Goal: Book appointment/travel/reservation

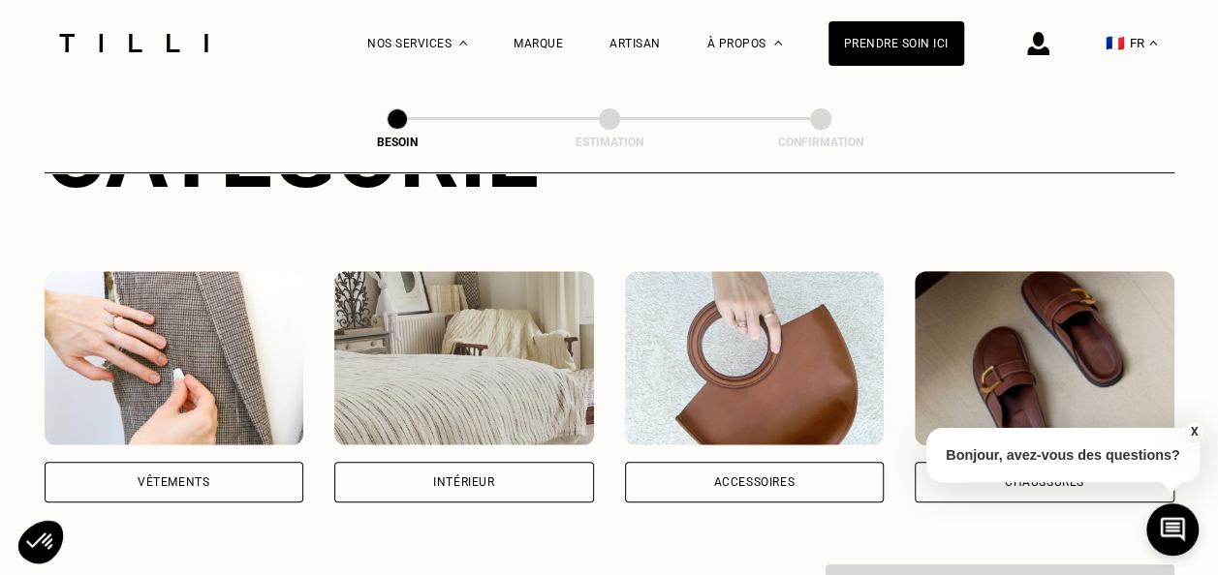
scroll to position [308, 0]
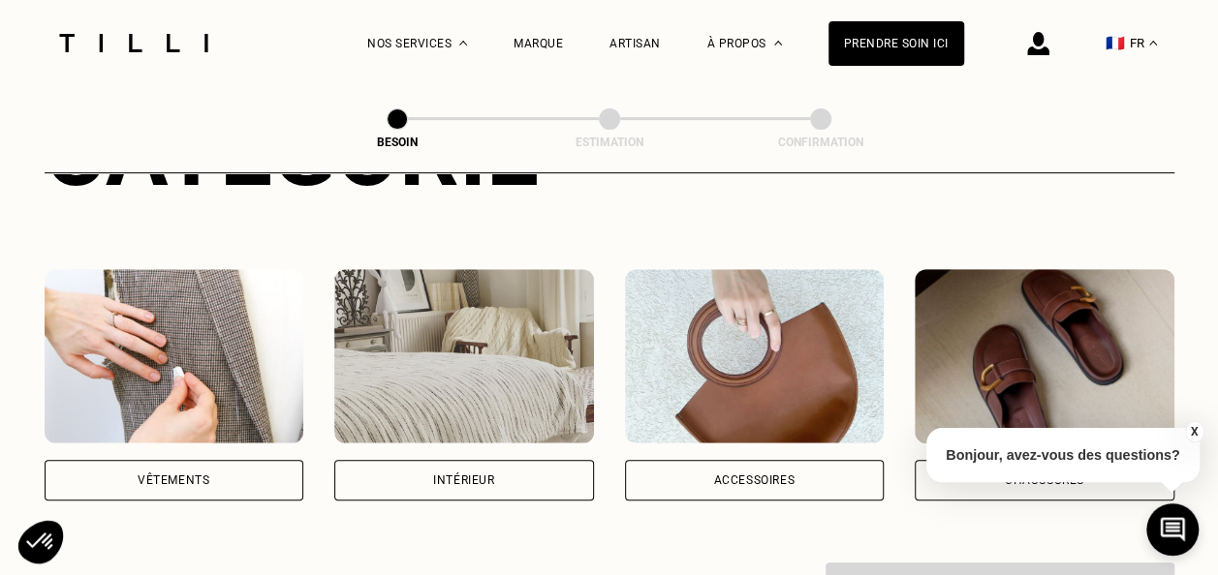
click at [211, 460] on div "Vêtements" at bounding box center [175, 480] width 260 height 41
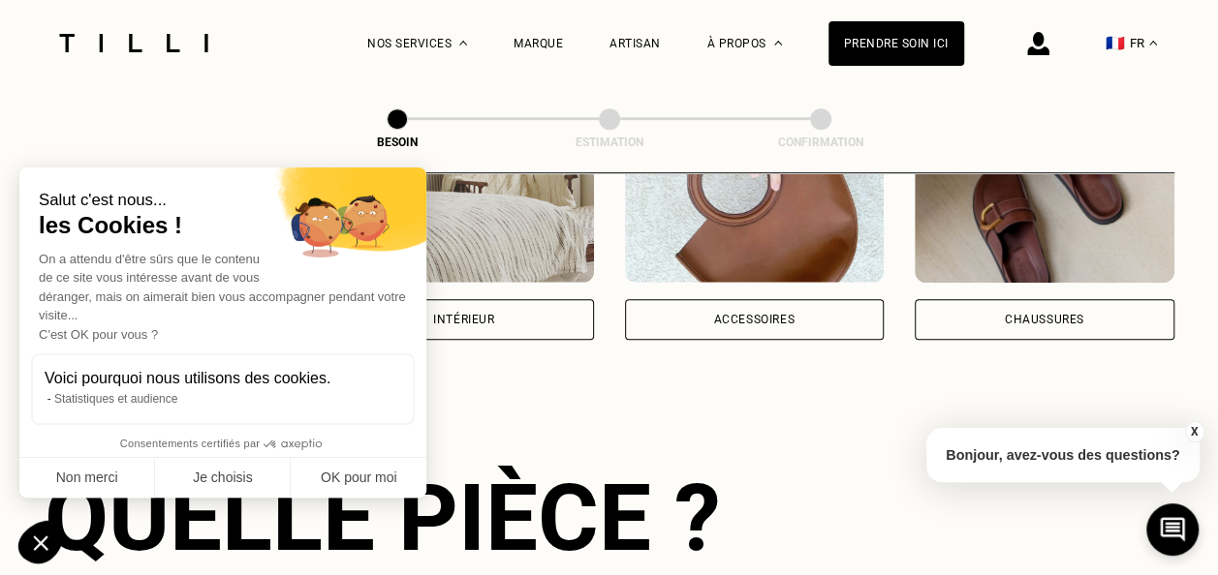
scroll to position [475, 0]
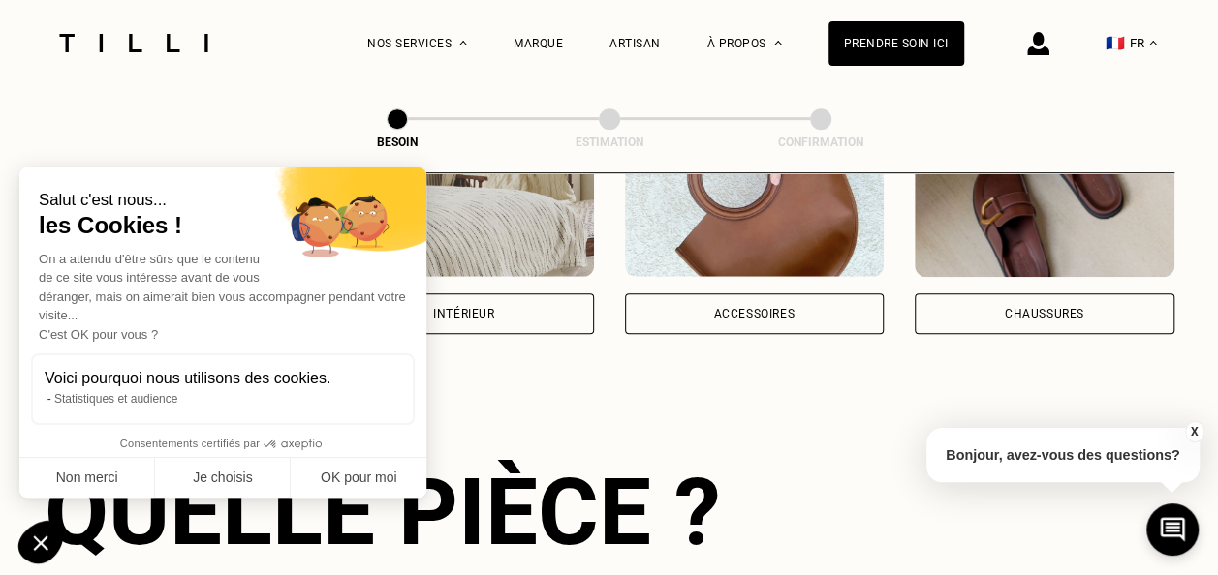
drag, startPoint x: 1031, startPoint y: 284, endPoint x: 1113, endPoint y: 326, distance: 92.7
drag, startPoint x: 1034, startPoint y: 298, endPoint x: 1076, endPoint y: 326, distance: 50.5
click at [1034, 298] on div "Chaussures" at bounding box center [1045, 314] width 260 height 41
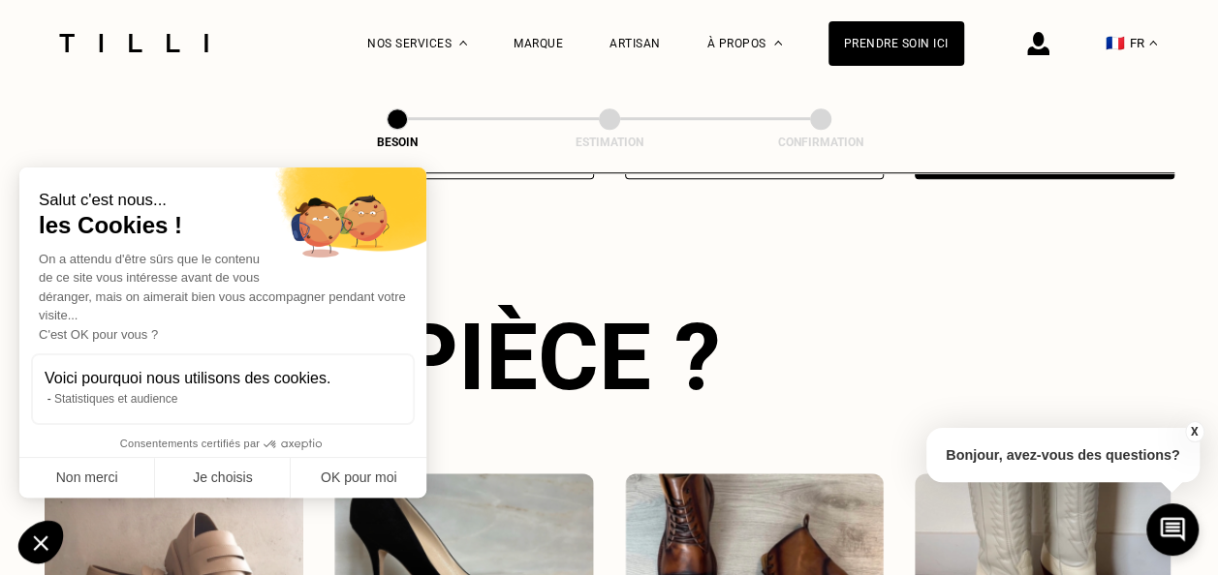
scroll to position [634, 0]
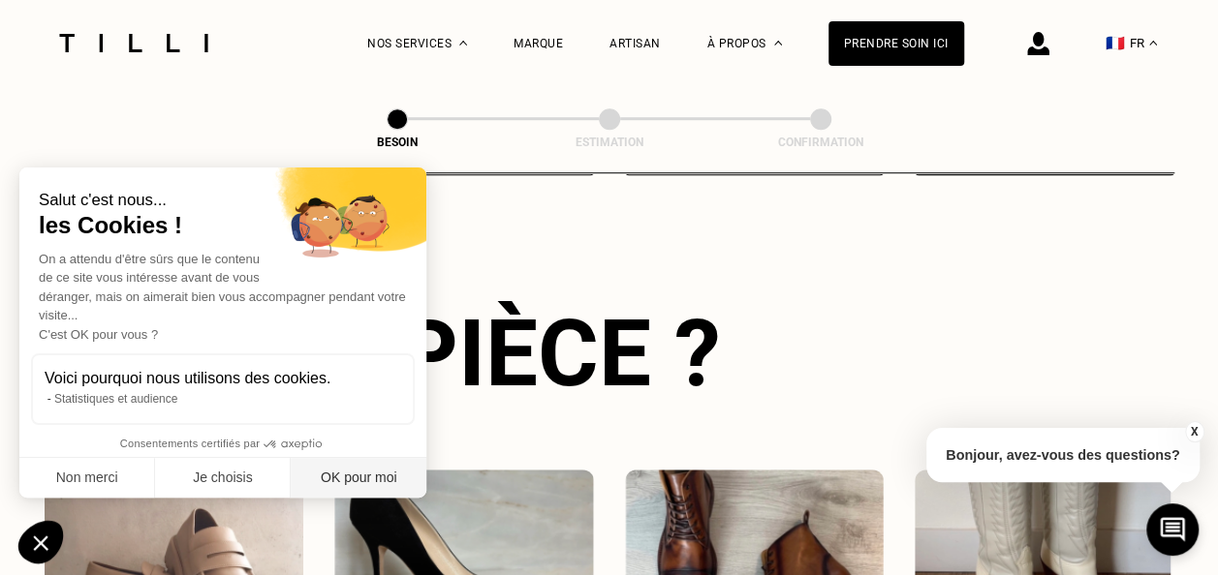
click at [341, 494] on button "OK pour moi" at bounding box center [359, 478] width 136 height 41
checkbox input "true"
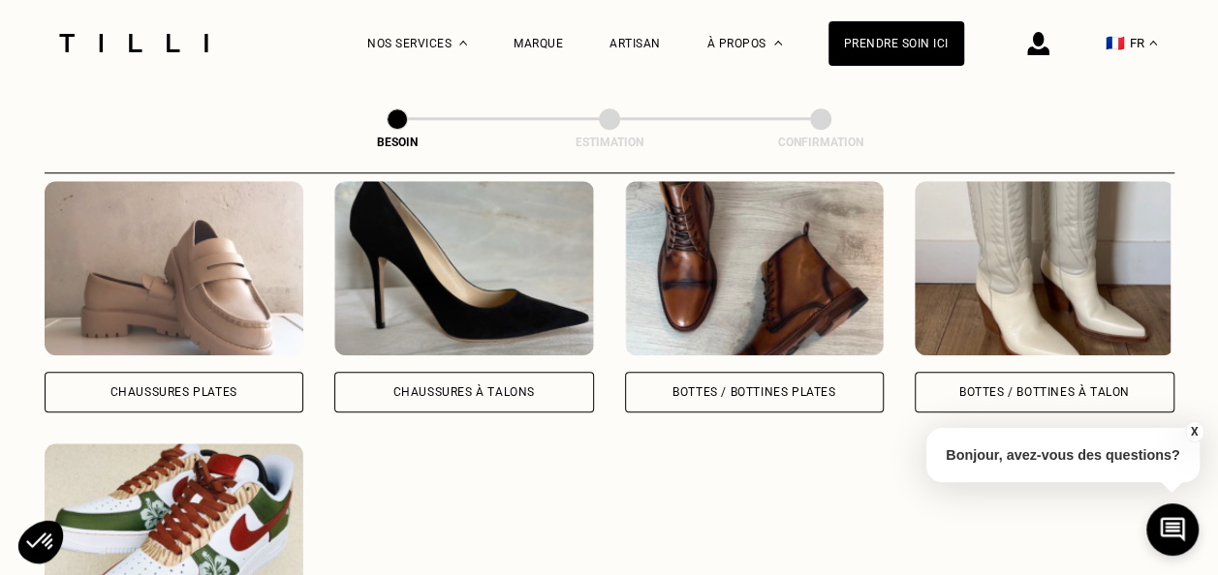
scroll to position [922, 0]
click at [193, 387] on div "Chaussures Plates" at bounding box center [173, 393] width 127 height 12
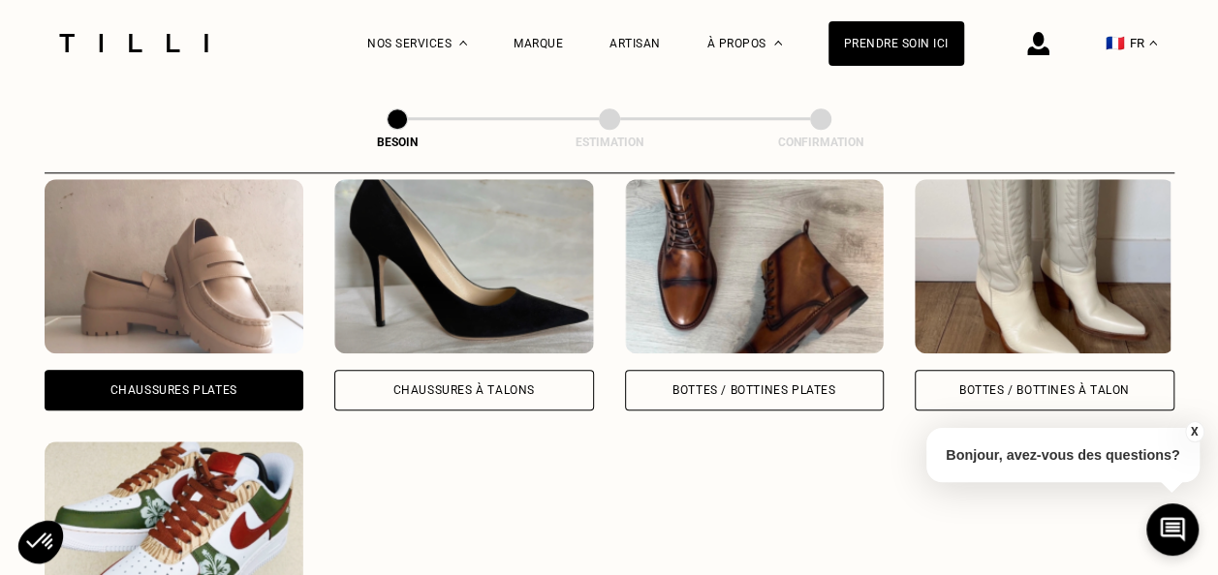
scroll to position [924, 0]
click at [807, 378] on div "Bottes / Bottines plates" at bounding box center [755, 390] width 260 height 41
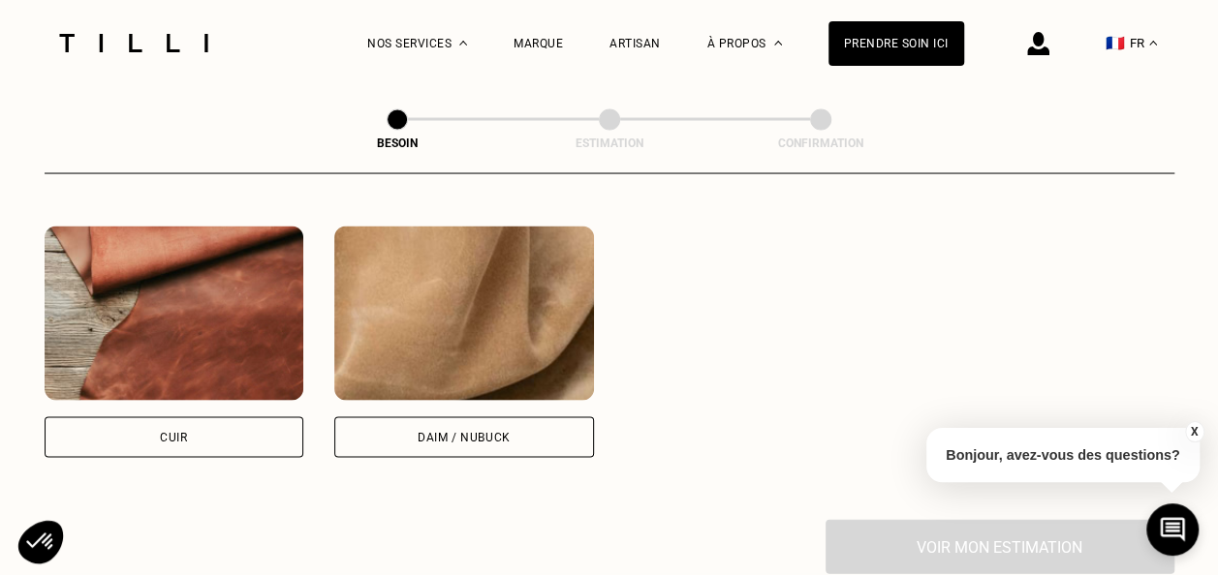
scroll to position [1843, 0]
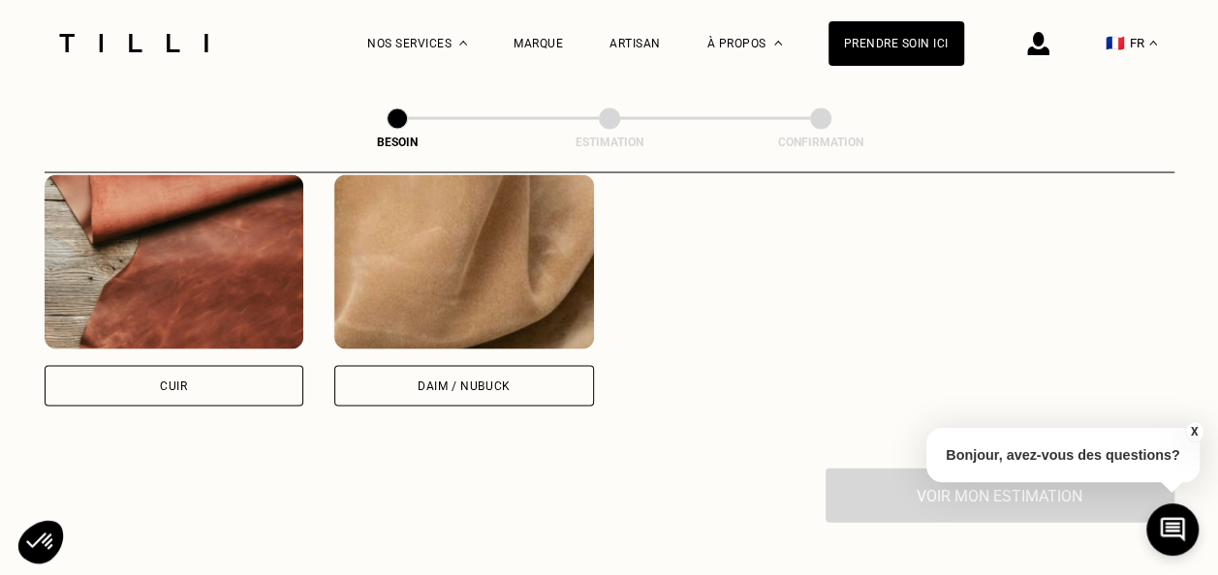
click at [170, 381] on div "Cuir" at bounding box center [173, 387] width 27 height 12
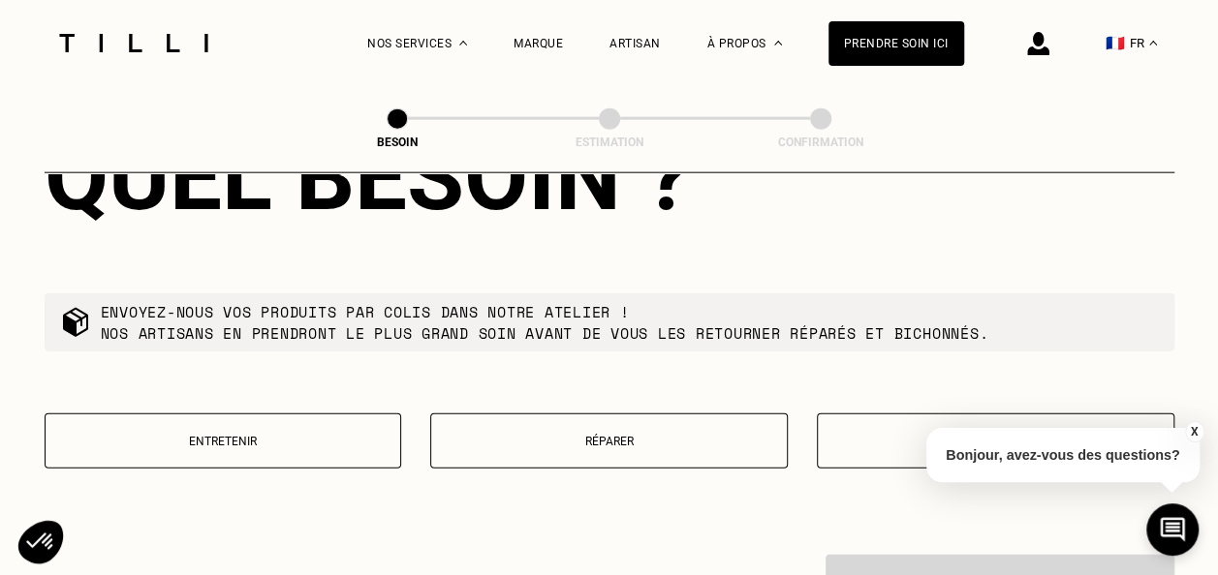
scroll to position [2304, 0]
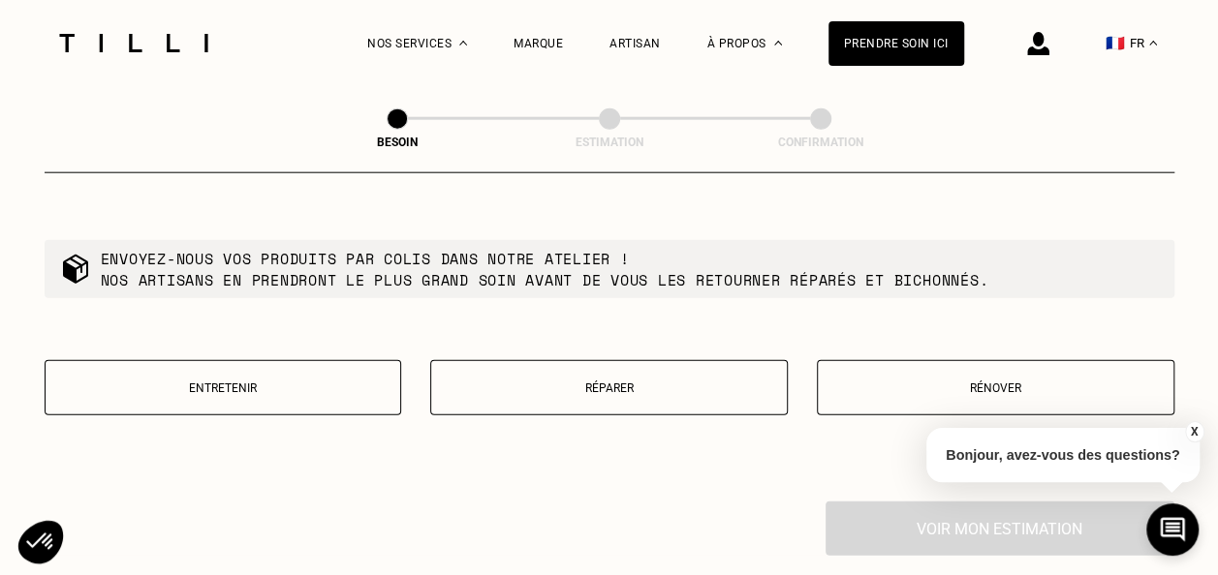
click at [696, 391] on button "Réparer" at bounding box center [608, 387] width 357 height 55
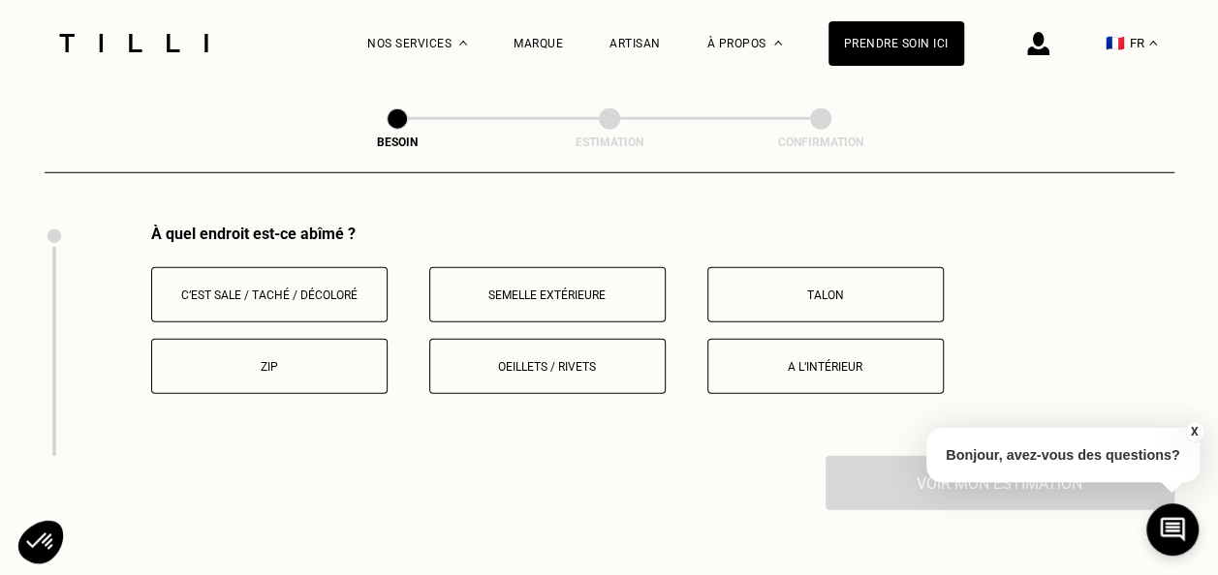
scroll to position [2403, 0]
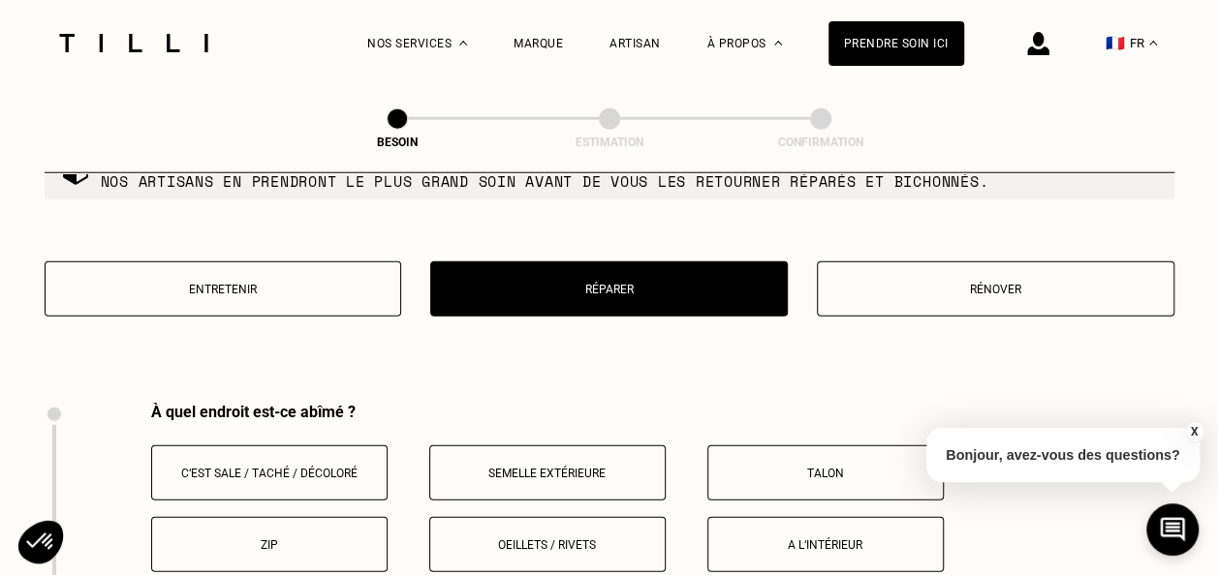
click at [949, 283] on p "Rénover" at bounding box center [995, 290] width 336 height 14
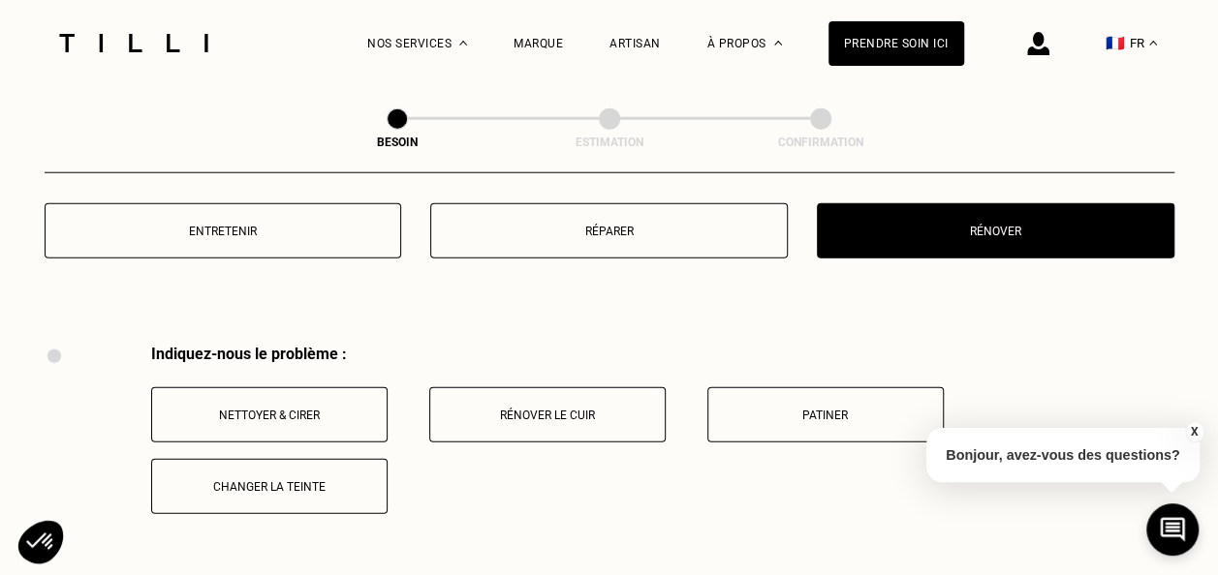
scroll to position [2325, 0]
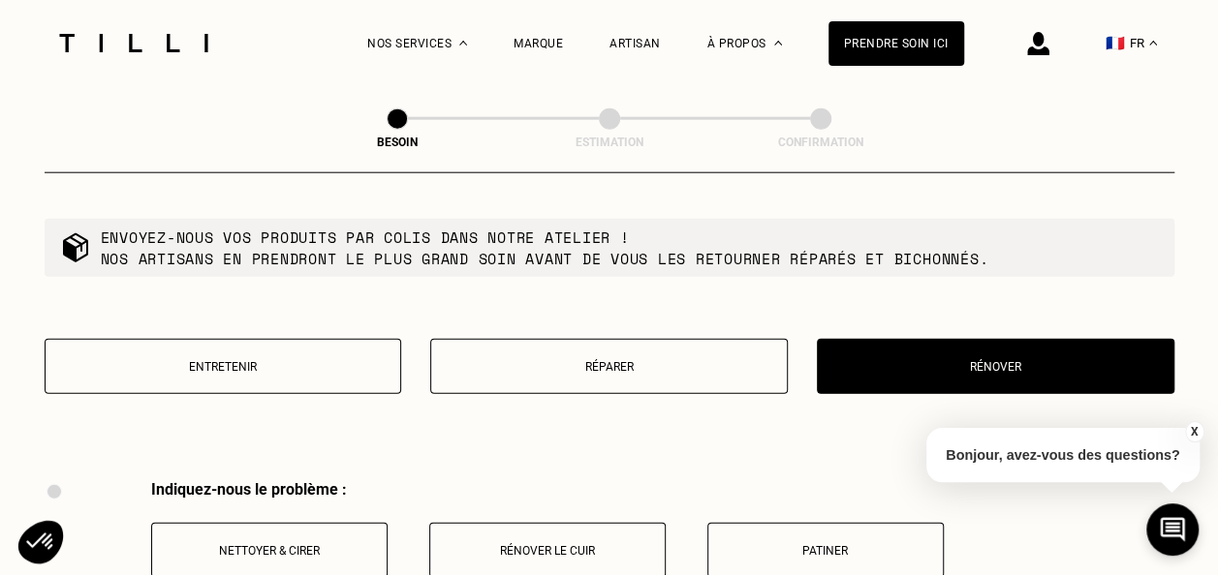
click at [291, 360] on p "Entretenir" at bounding box center [223, 367] width 336 height 14
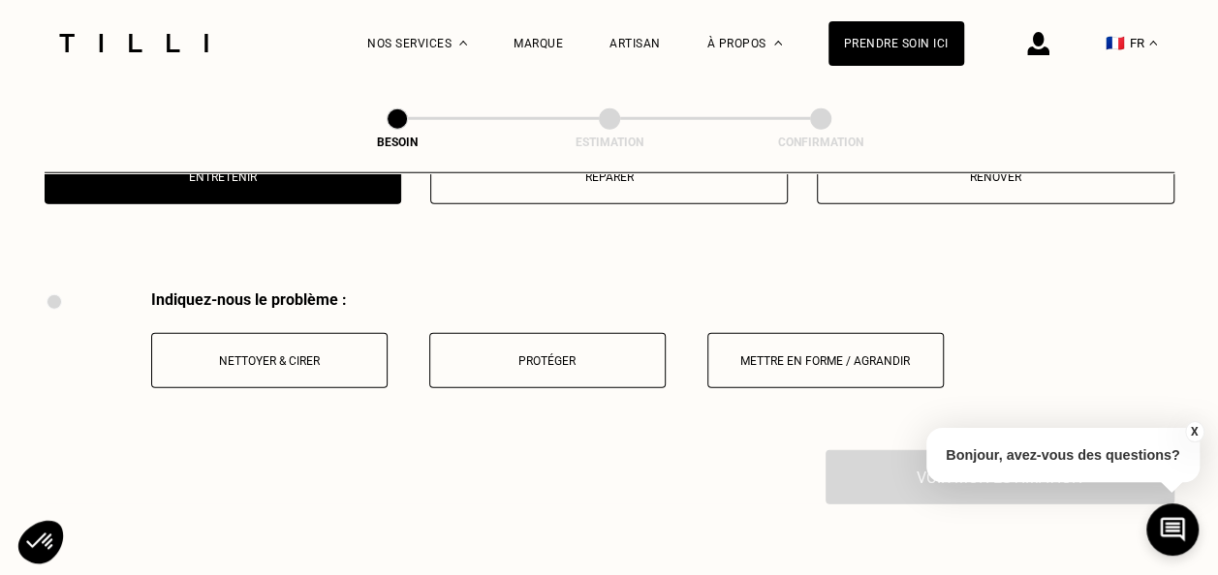
scroll to position [2480, 0]
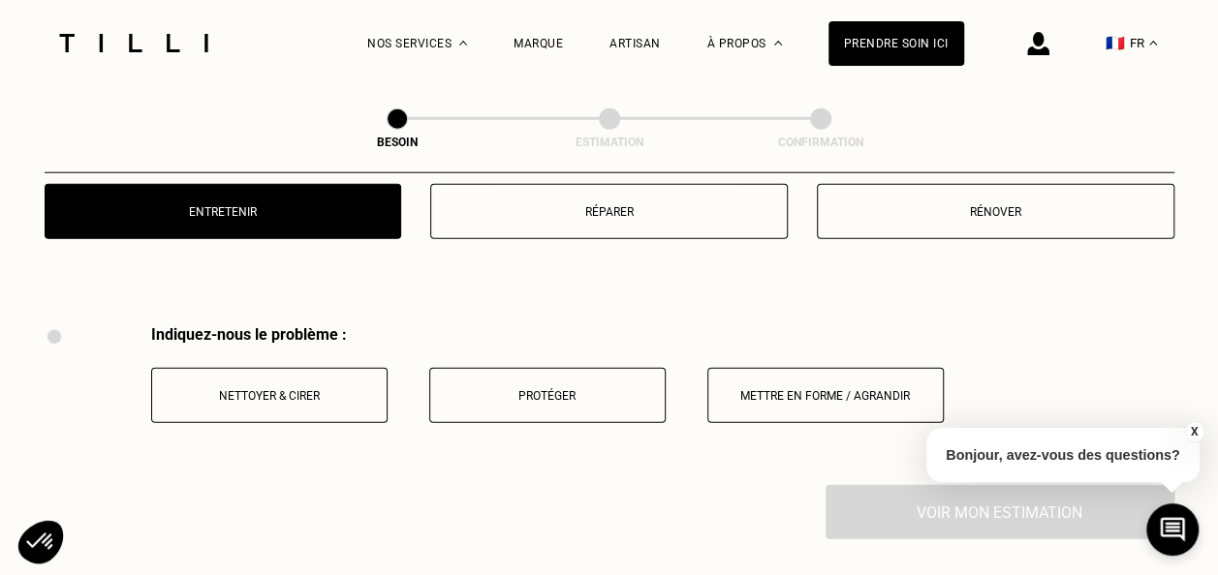
click at [573, 211] on button "Réparer" at bounding box center [608, 211] width 357 height 55
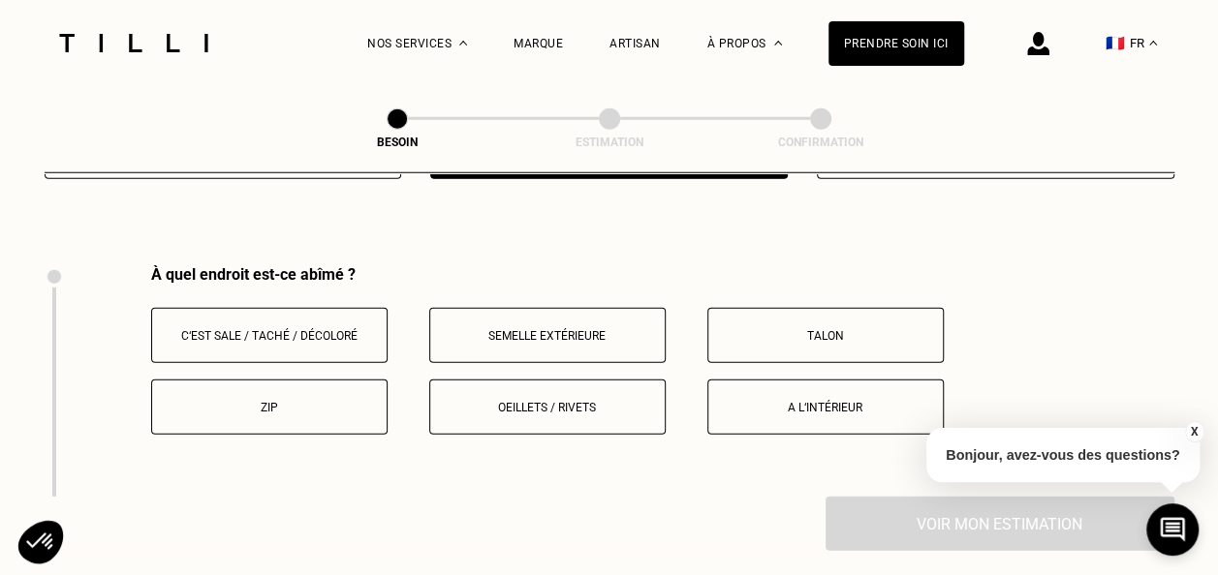
scroll to position [2575, 0]
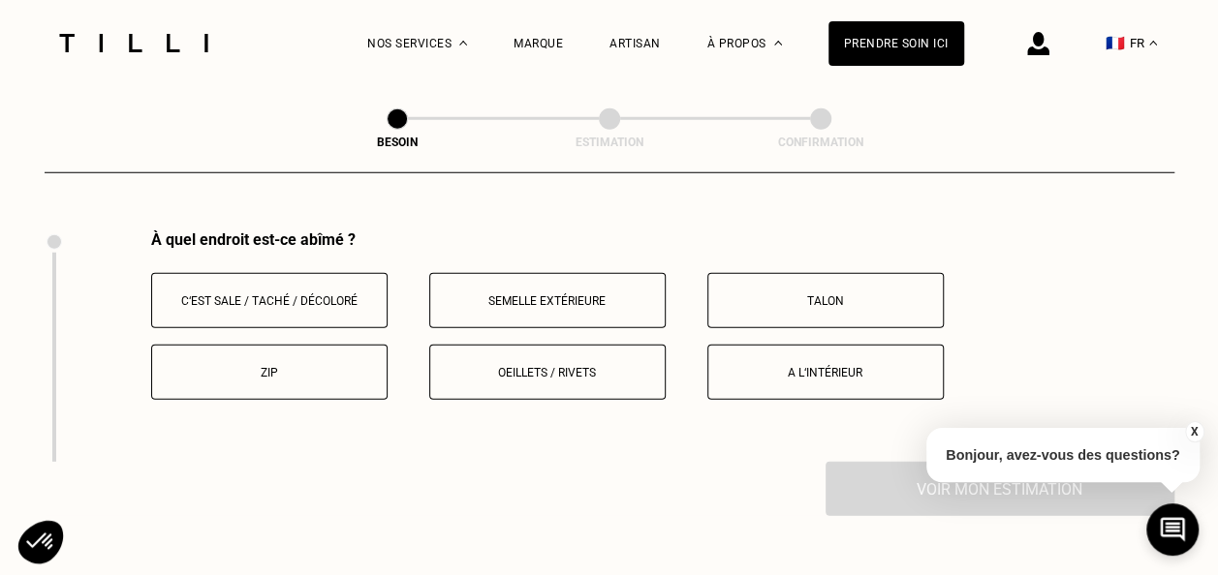
click at [305, 295] on p "C‘est sale / taché / décoloré" at bounding box center [269, 302] width 215 height 14
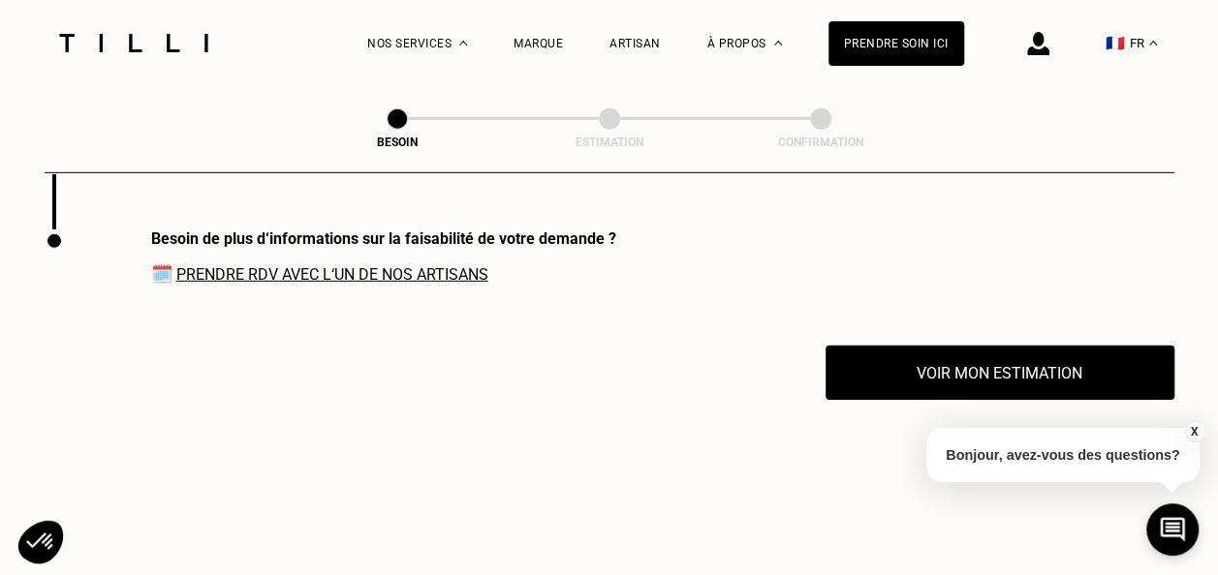
scroll to position [2803, 0]
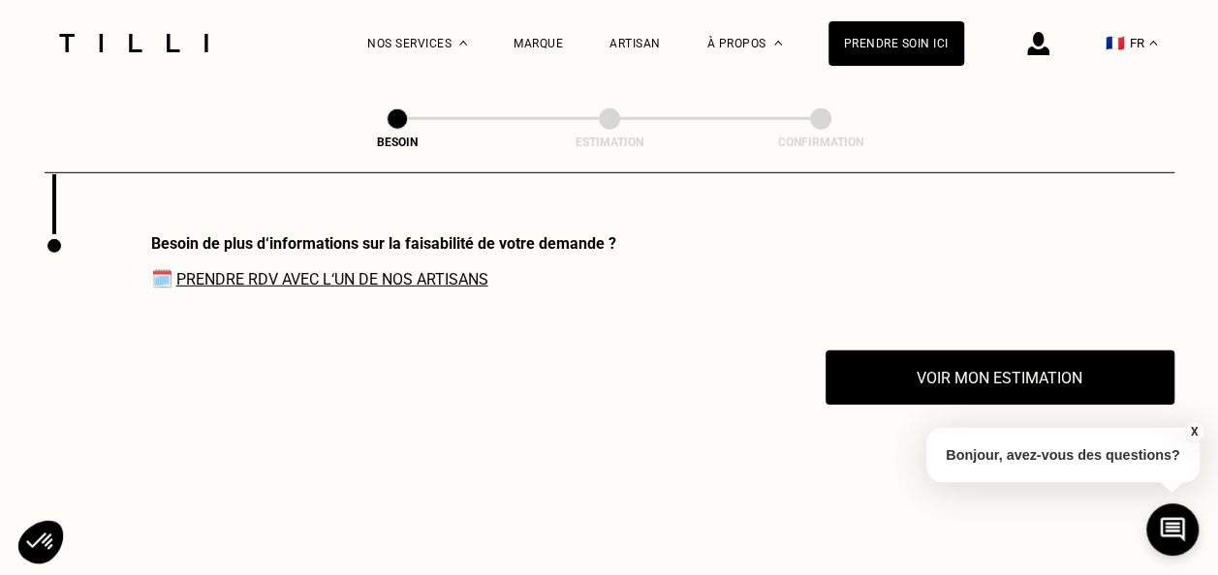
click at [433, 270] on link "Prendre RDV avec l‘un de nos artisans" at bounding box center [332, 279] width 312 height 18
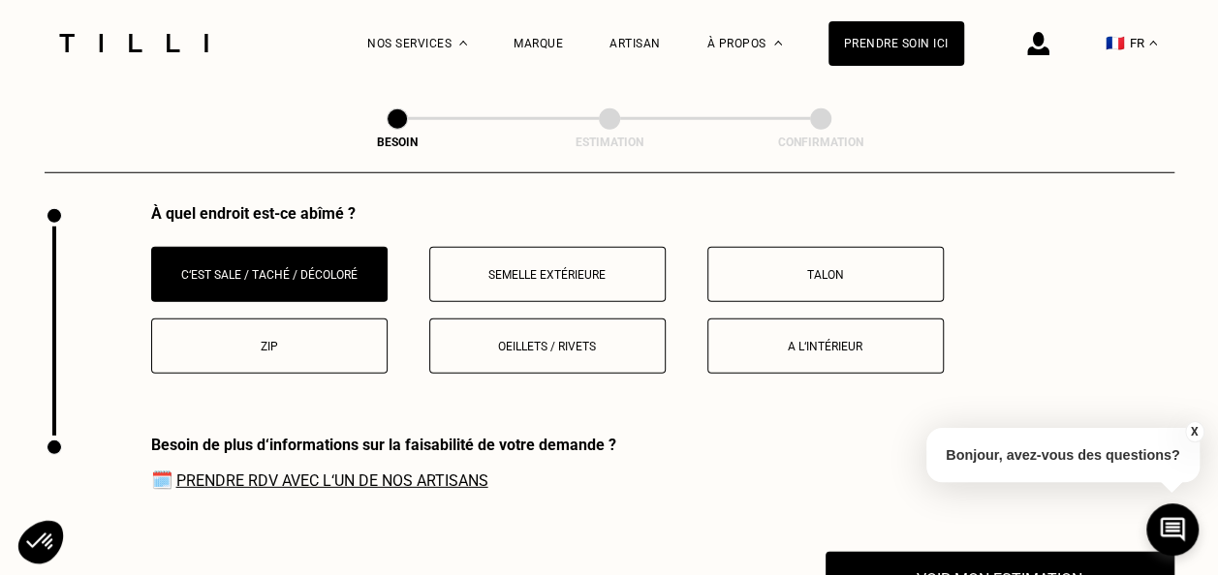
scroll to position [2598, 0]
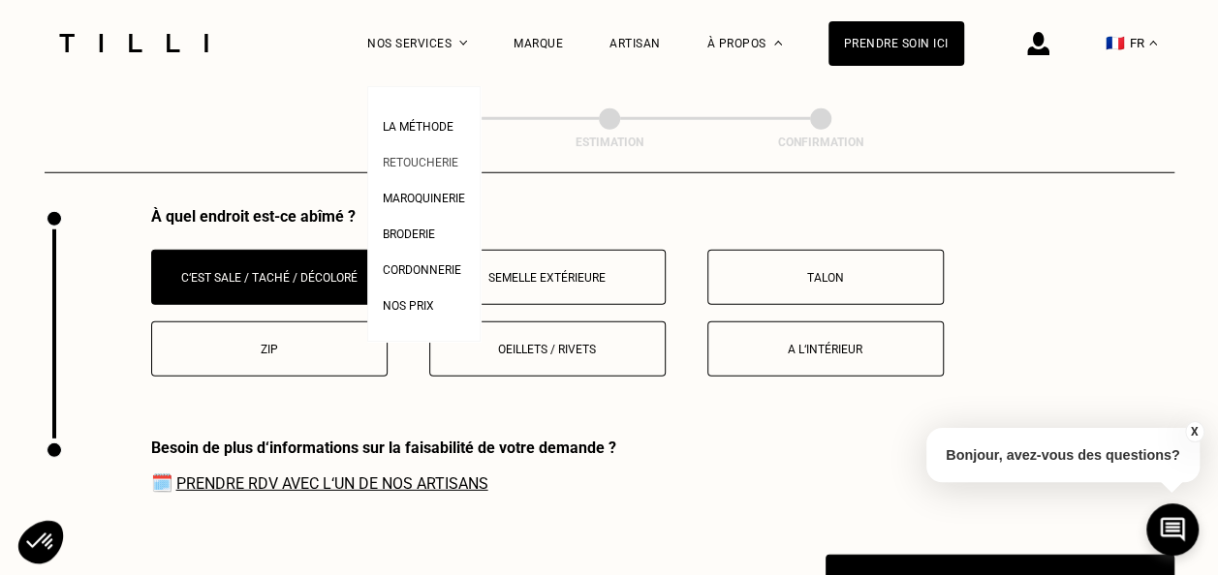
click at [417, 163] on span "Retoucherie" at bounding box center [421, 163] width 76 height 14
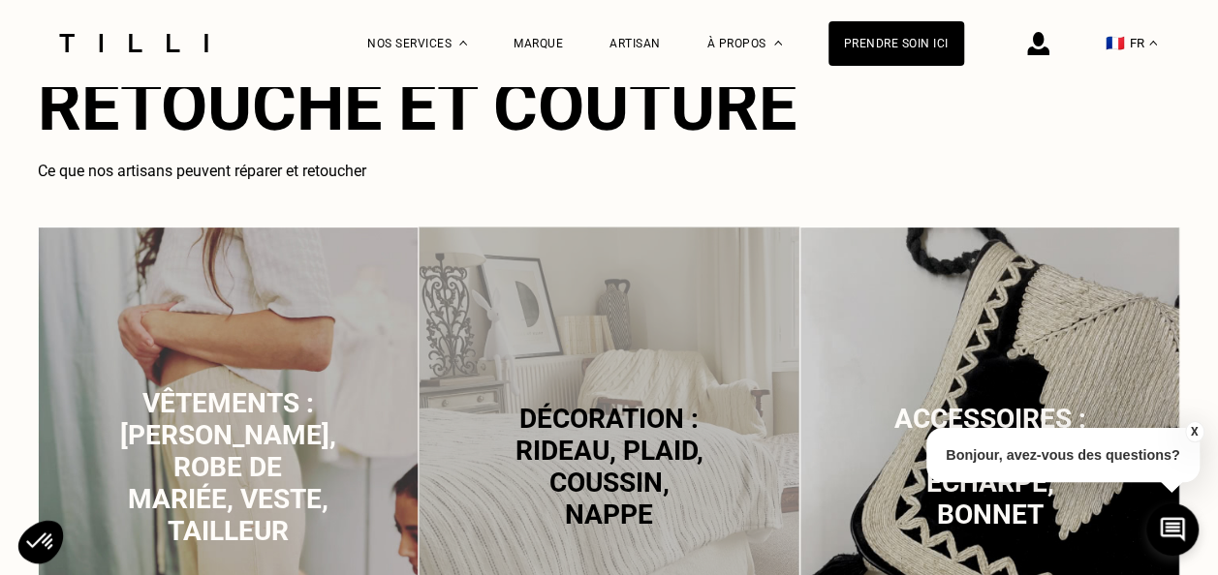
scroll to position [1370, 0]
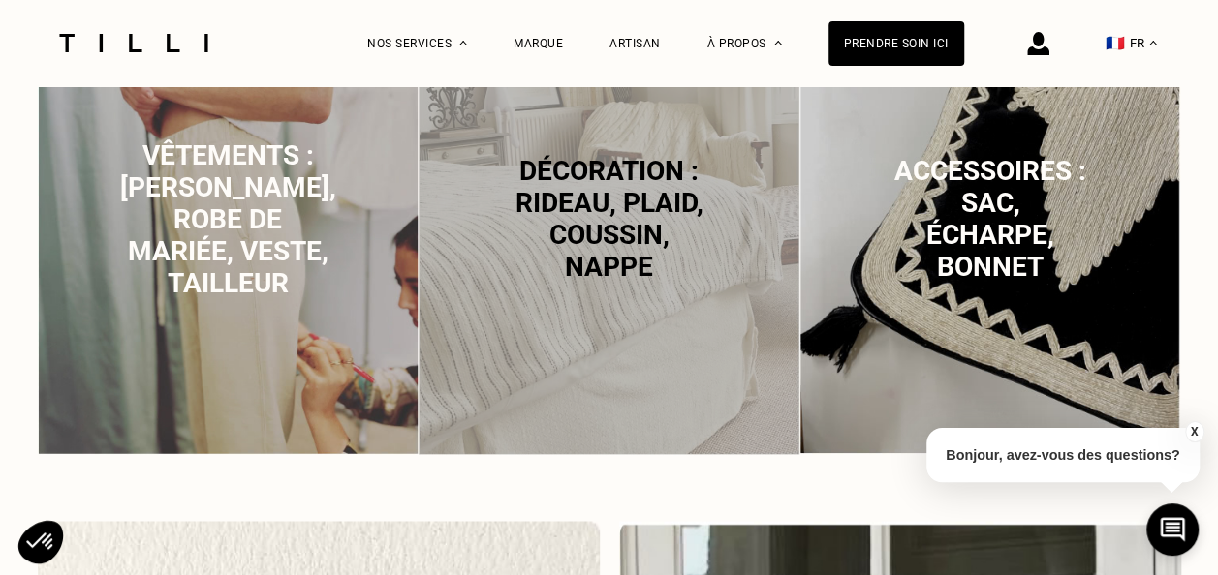
click at [244, 207] on span "Vêtements : [PERSON_NAME], robe de mariée, veste, tailleur" at bounding box center [228, 219] width 216 height 160
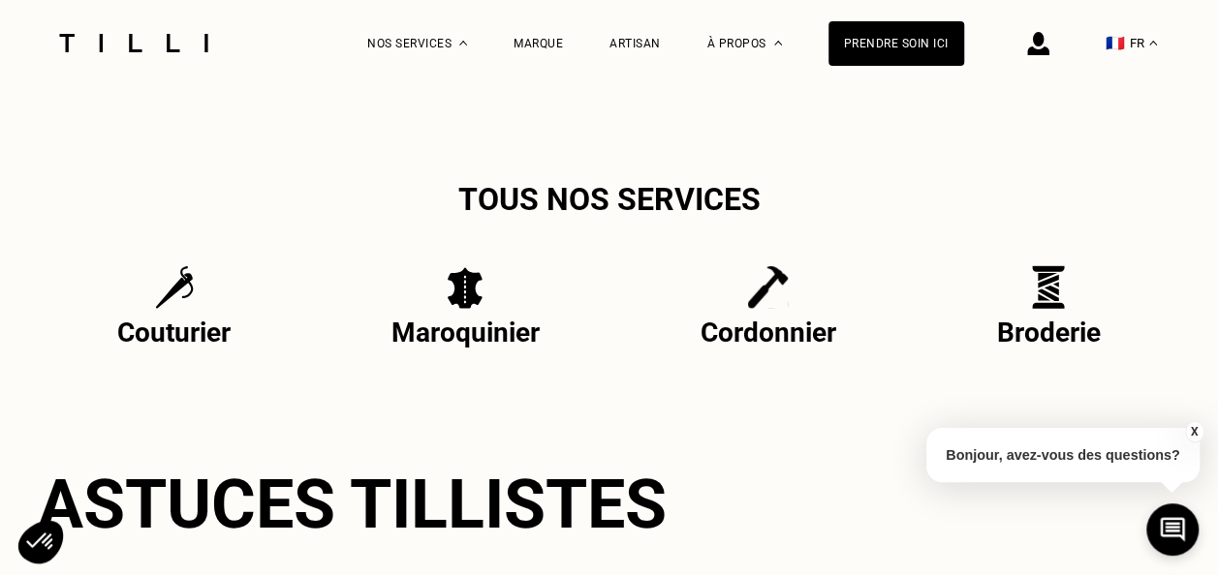
scroll to position [3867, 0]
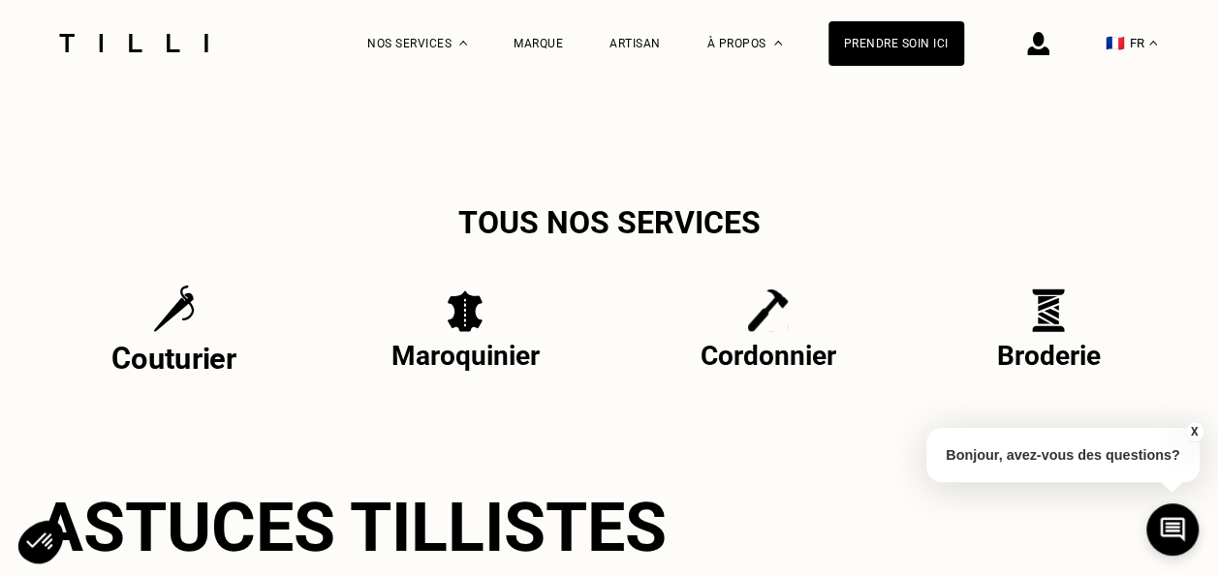
click at [176, 333] on img at bounding box center [174, 309] width 42 height 48
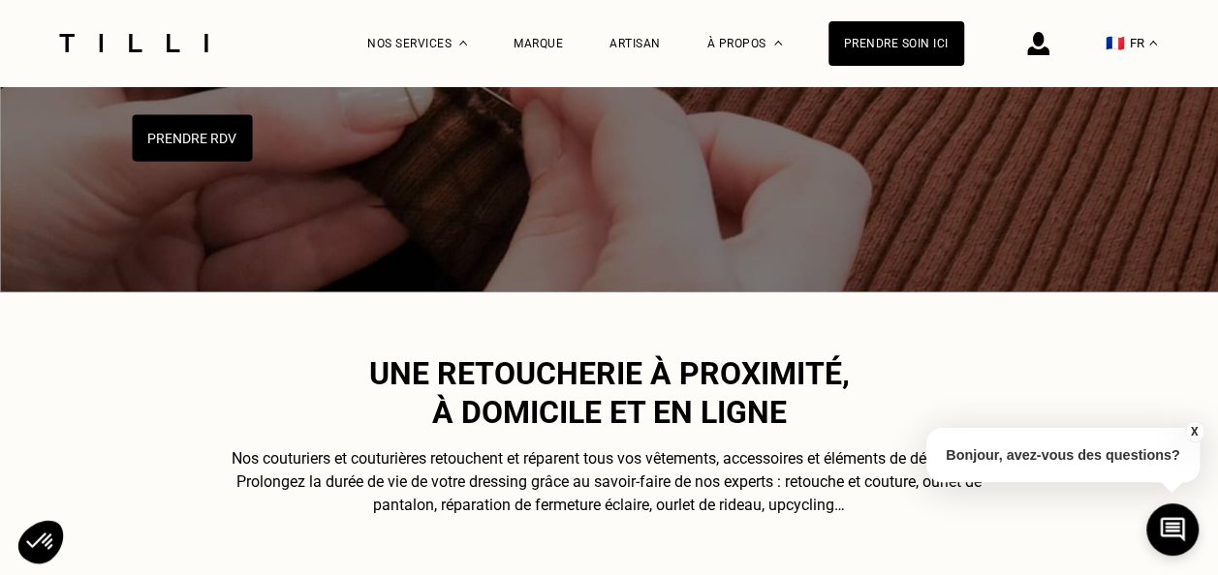
scroll to position [40, 0]
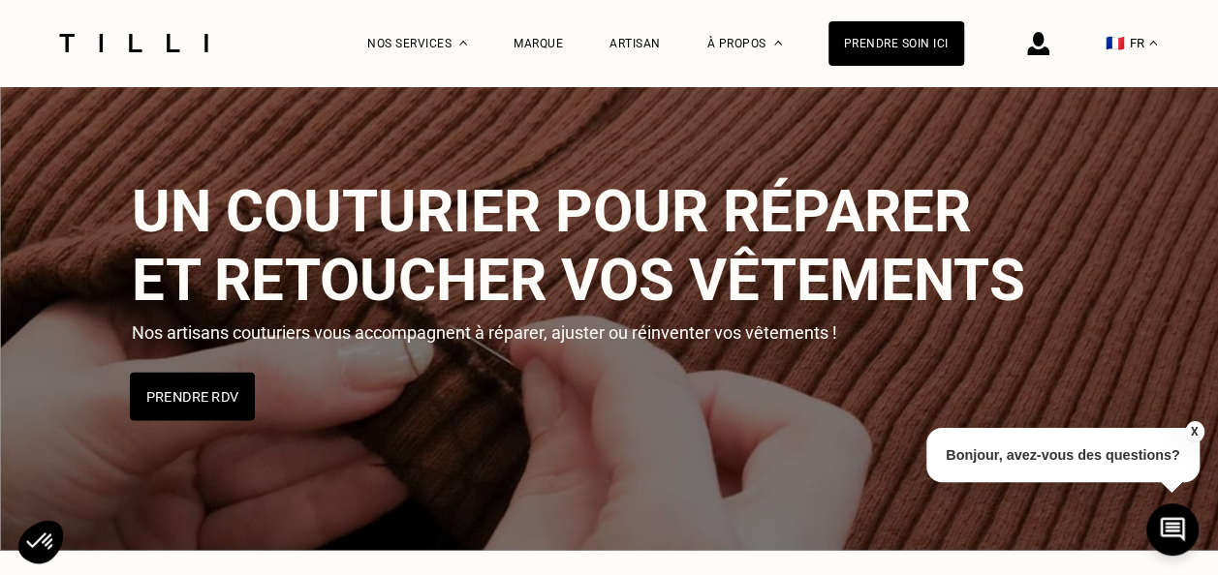
click at [155, 407] on button "Prendre RDV" at bounding box center [192, 397] width 125 height 48
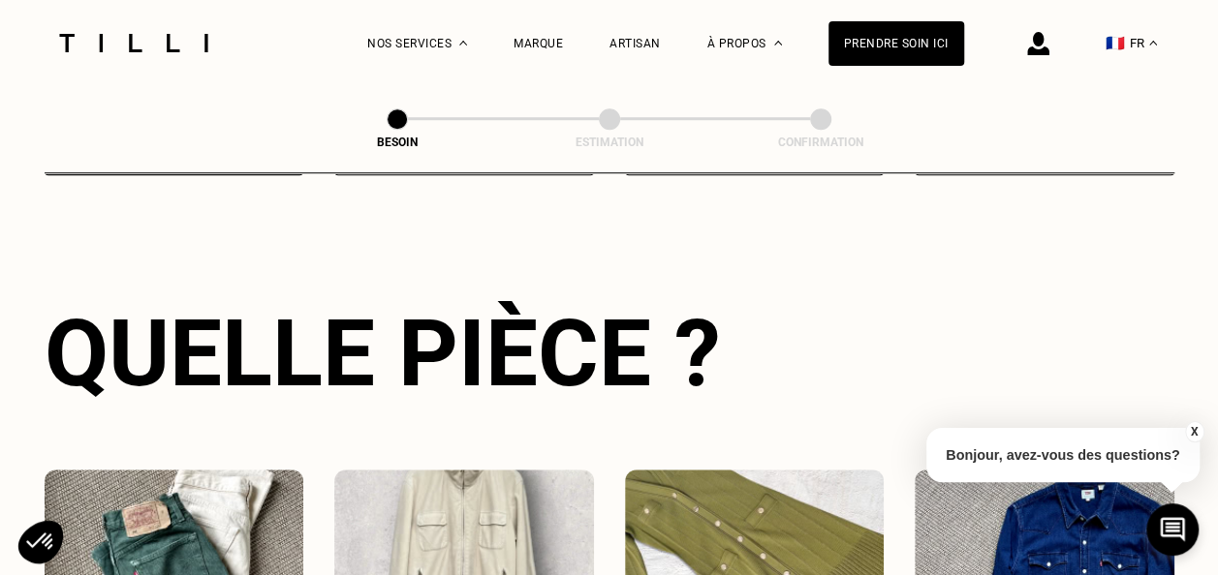
scroll to position [374, 0]
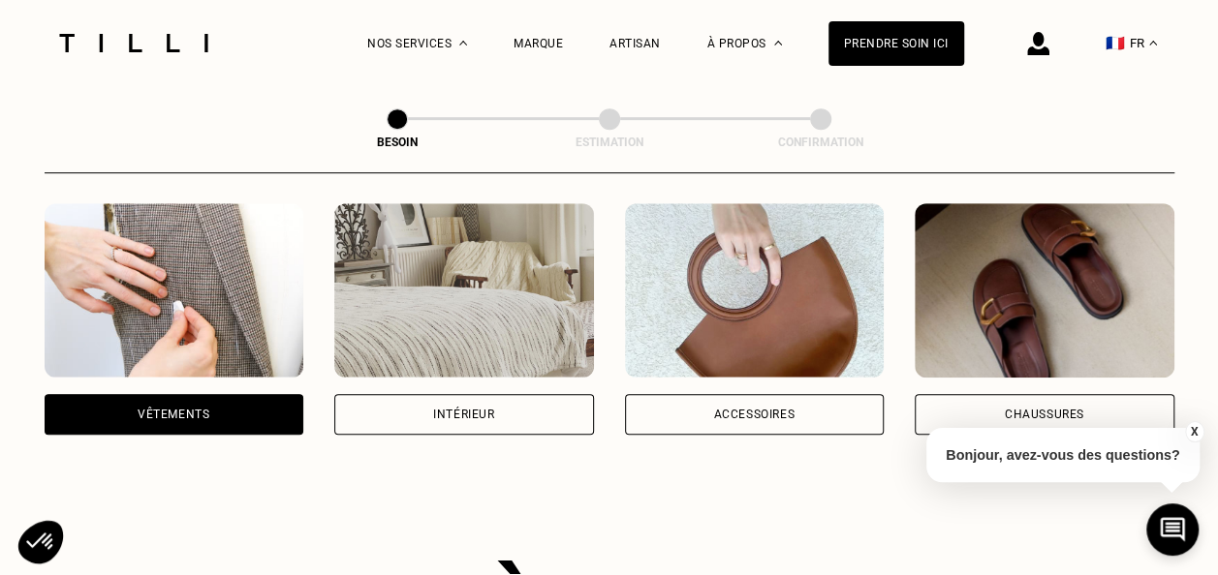
click at [198, 394] on div "Vêtements" at bounding box center [175, 414] width 260 height 41
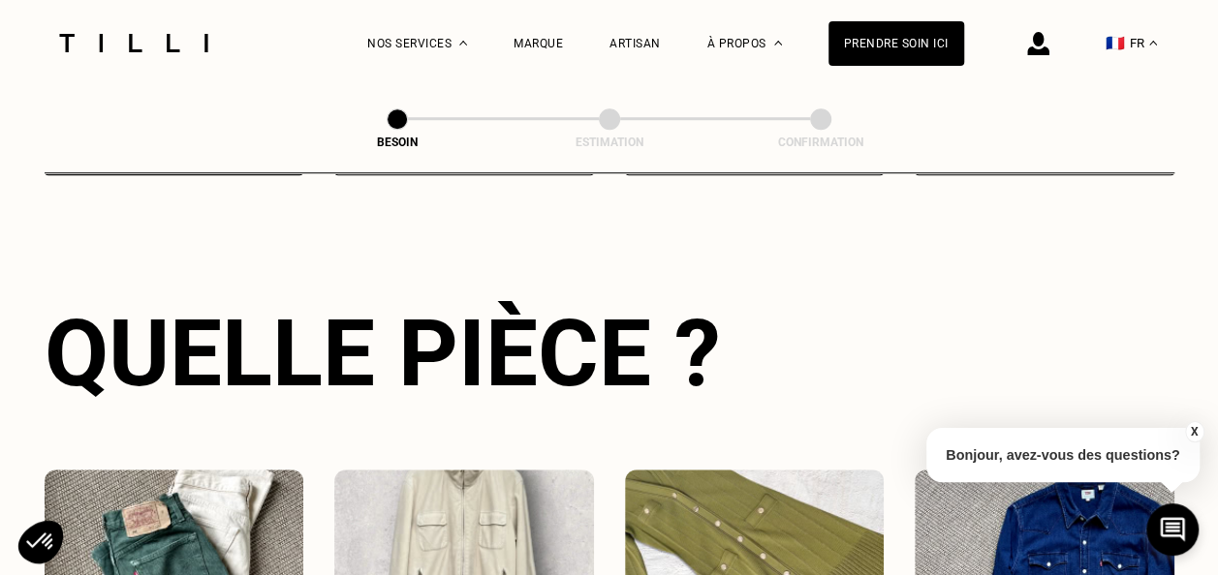
scroll to position [909, 0]
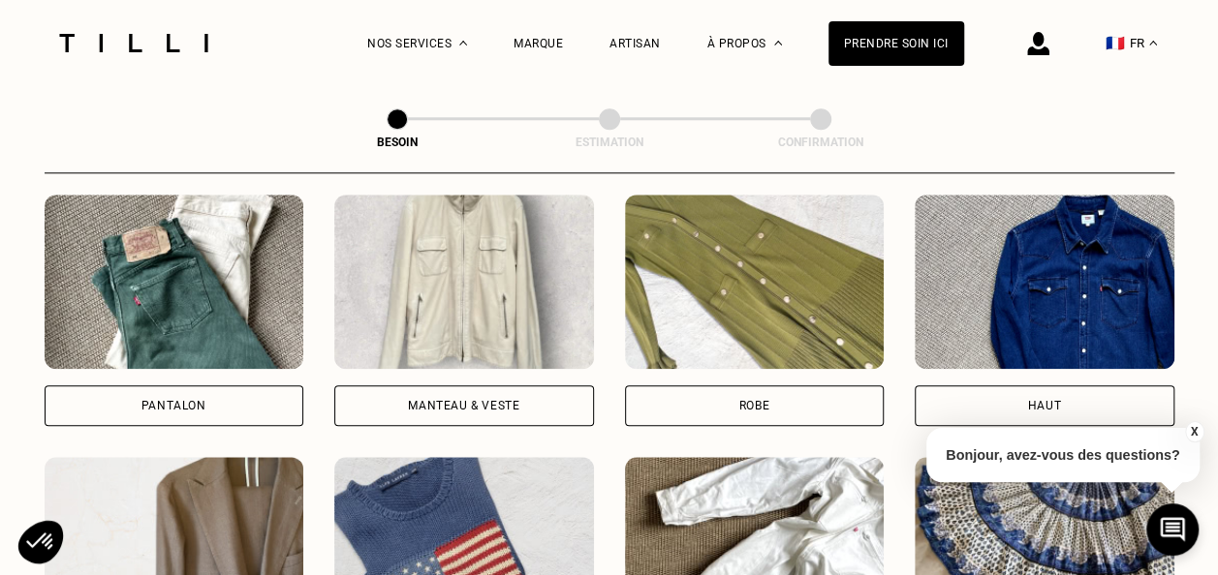
click at [458, 393] on div "Manteau & Veste" at bounding box center [464, 406] width 260 height 41
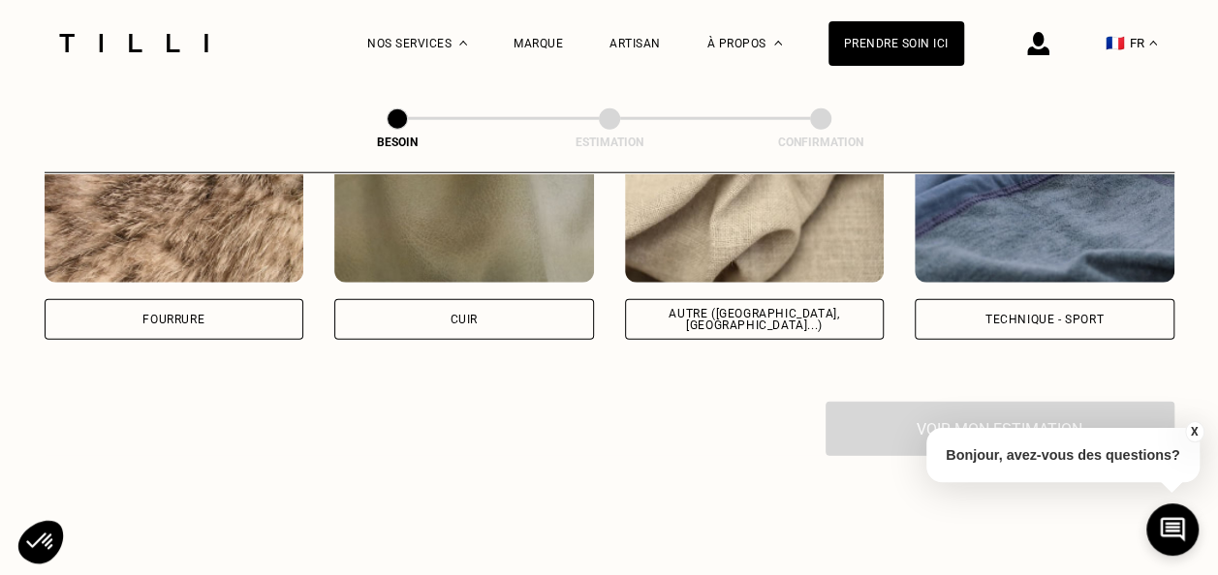
scroll to position [2431, 0]
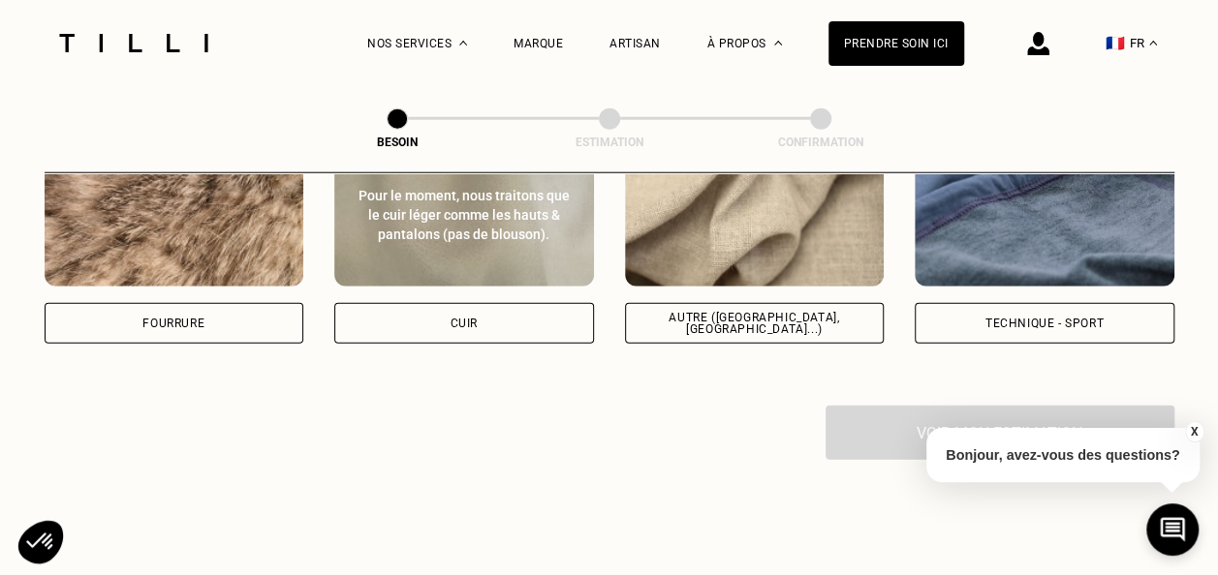
click at [433, 316] on div "Cuir" at bounding box center [464, 323] width 260 height 41
select select "FR"
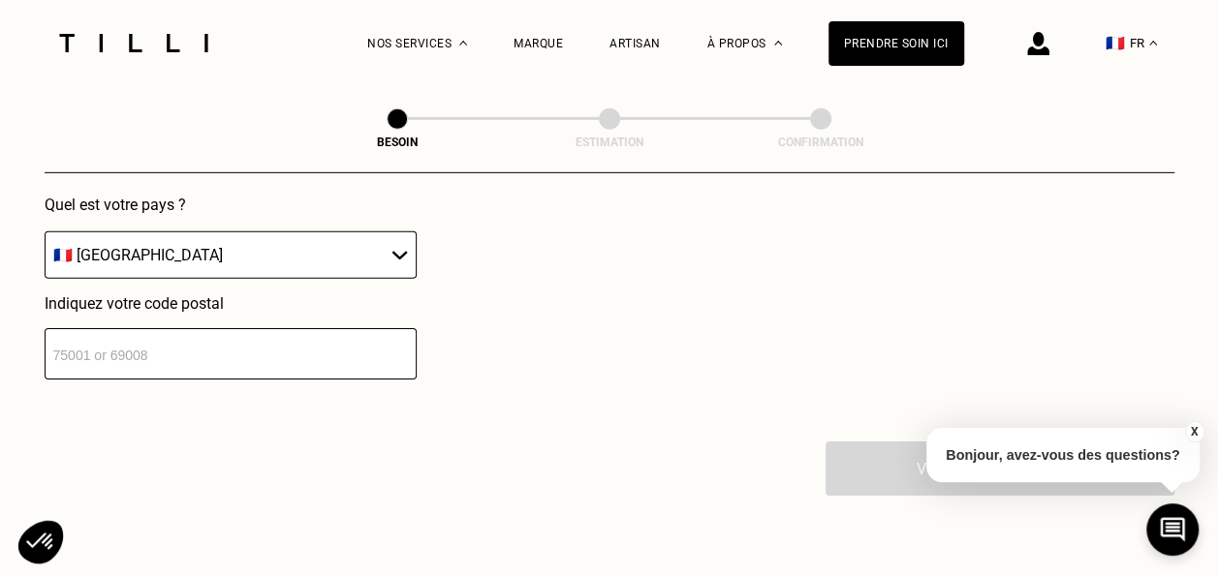
scroll to position [2874, 0]
click at [283, 351] on input "number" at bounding box center [231, 352] width 372 height 51
type input "94220"
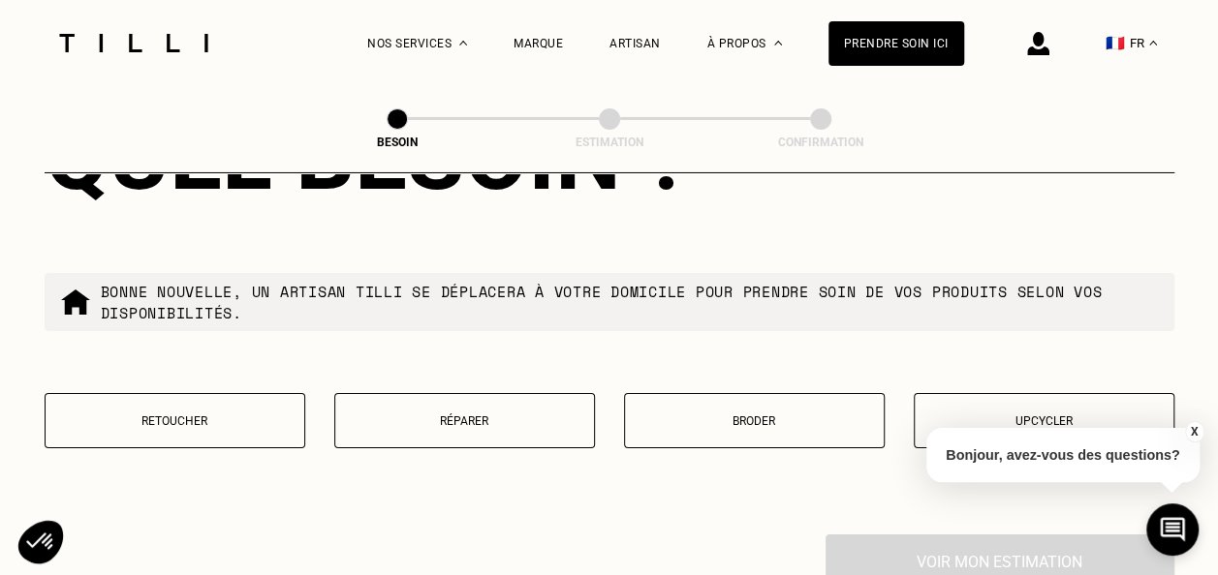
scroll to position [3329, 0]
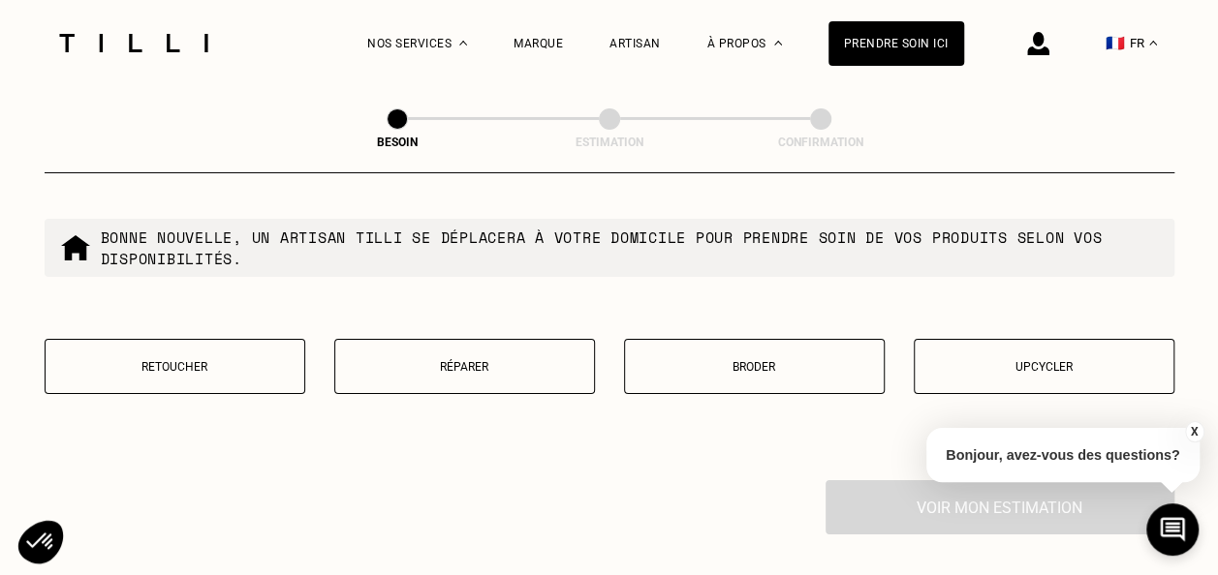
click at [211, 347] on button "Retoucher" at bounding box center [175, 366] width 261 height 55
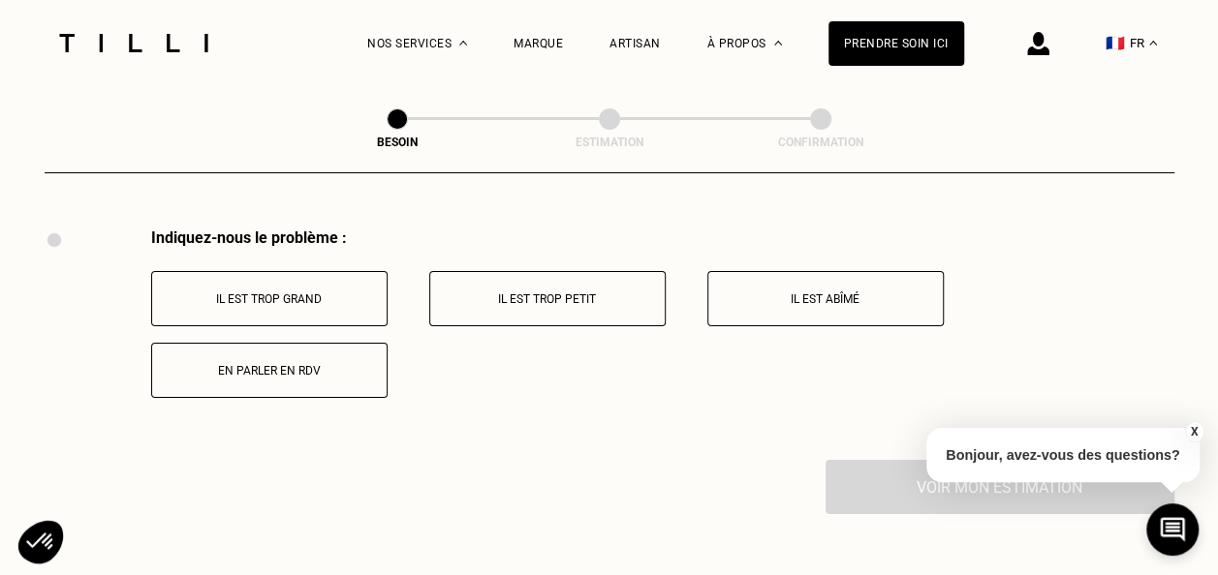
scroll to position [3590, 0]
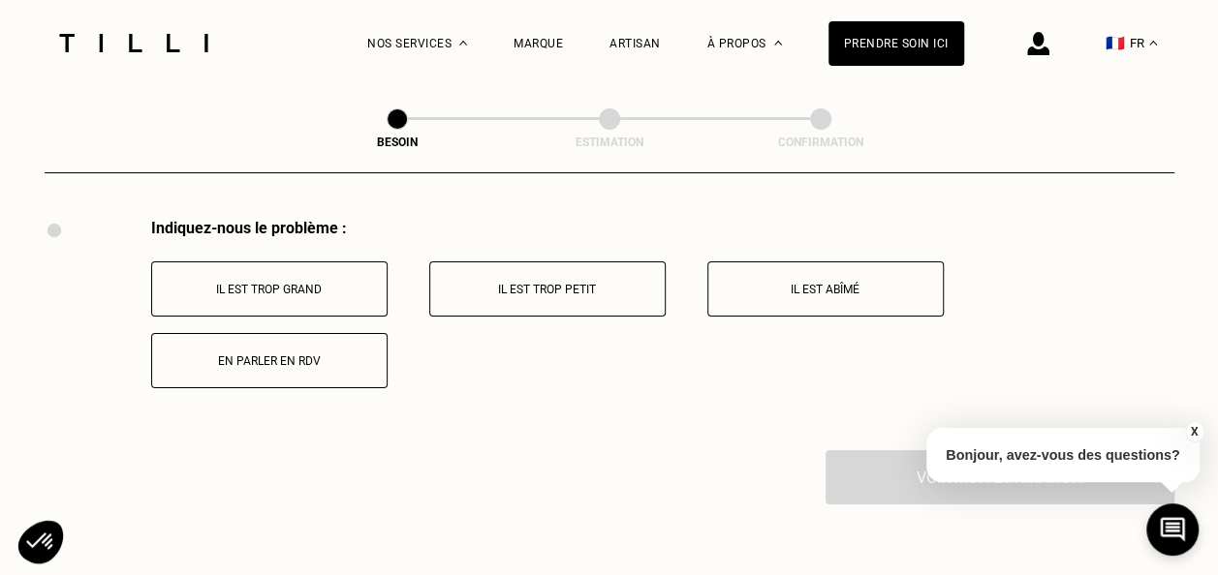
click at [300, 283] on p "Il est trop grand" at bounding box center [269, 290] width 215 height 14
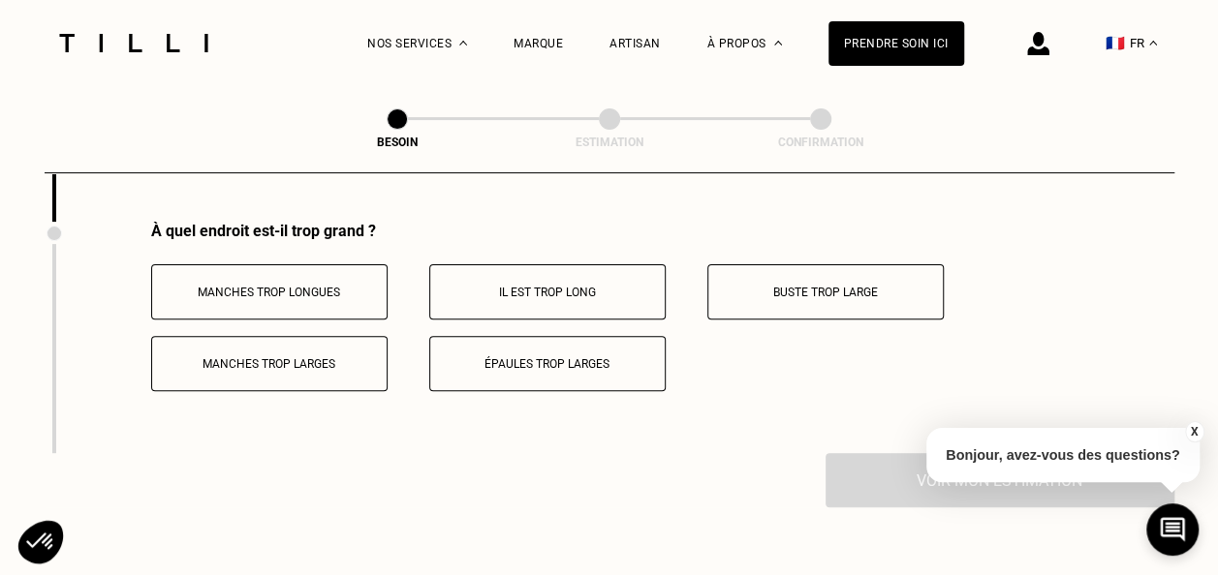
scroll to position [3820, 0]
click at [331, 285] on p "Manches trop longues" at bounding box center [269, 292] width 215 height 14
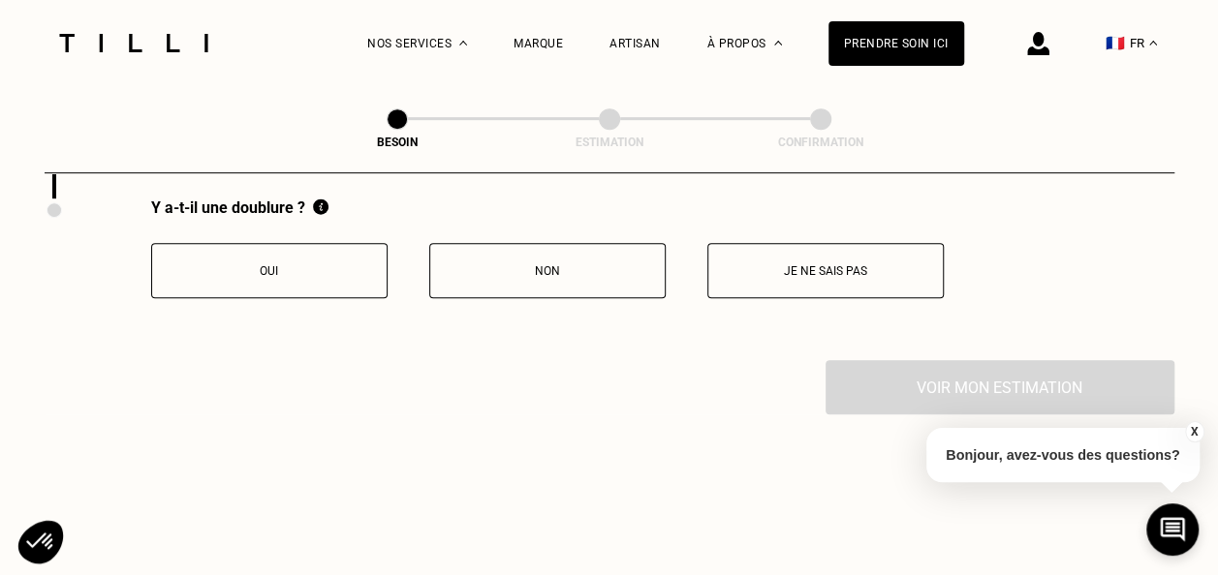
scroll to position [4075, 0]
click at [314, 244] on button "Oui" at bounding box center [269, 269] width 236 height 55
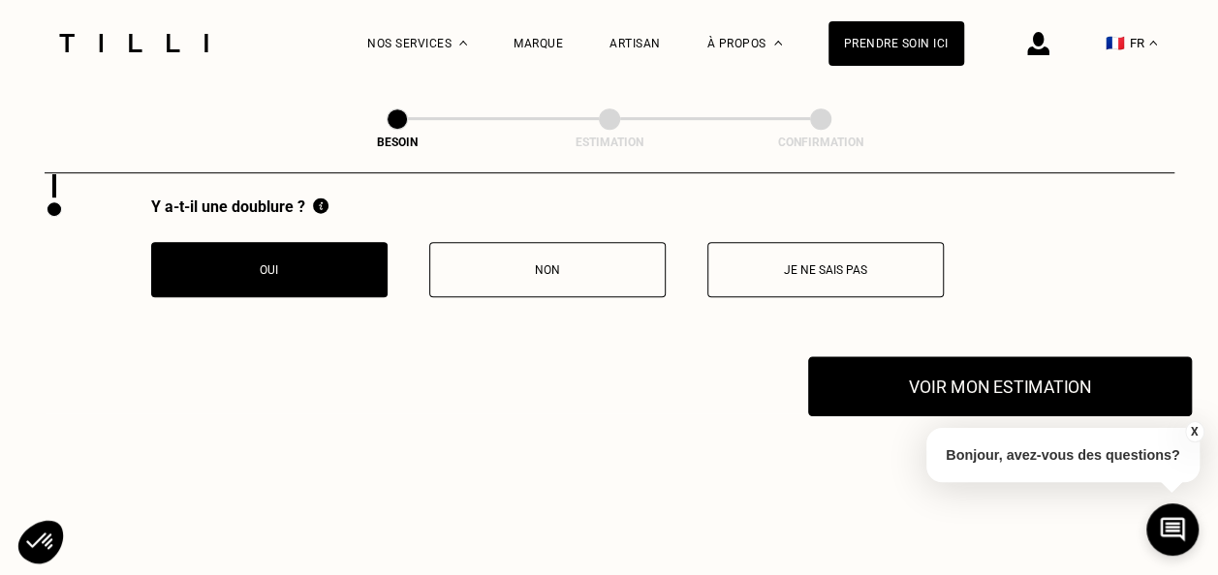
click at [982, 381] on button "Voir mon estimation" at bounding box center [1000, 387] width 384 height 60
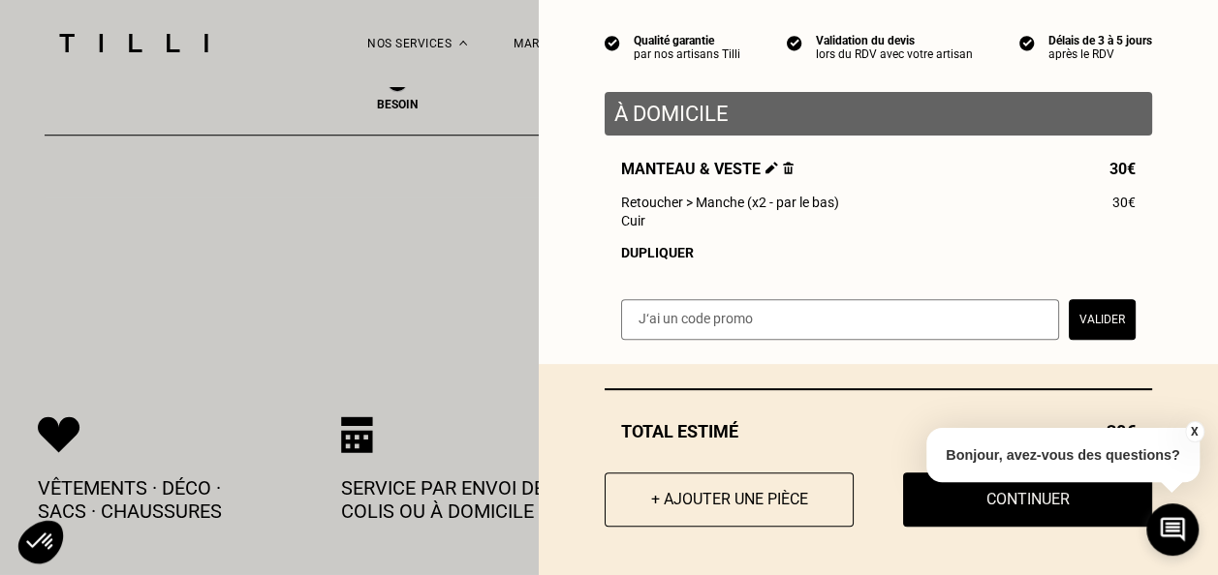
scroll to position [4292, 0]
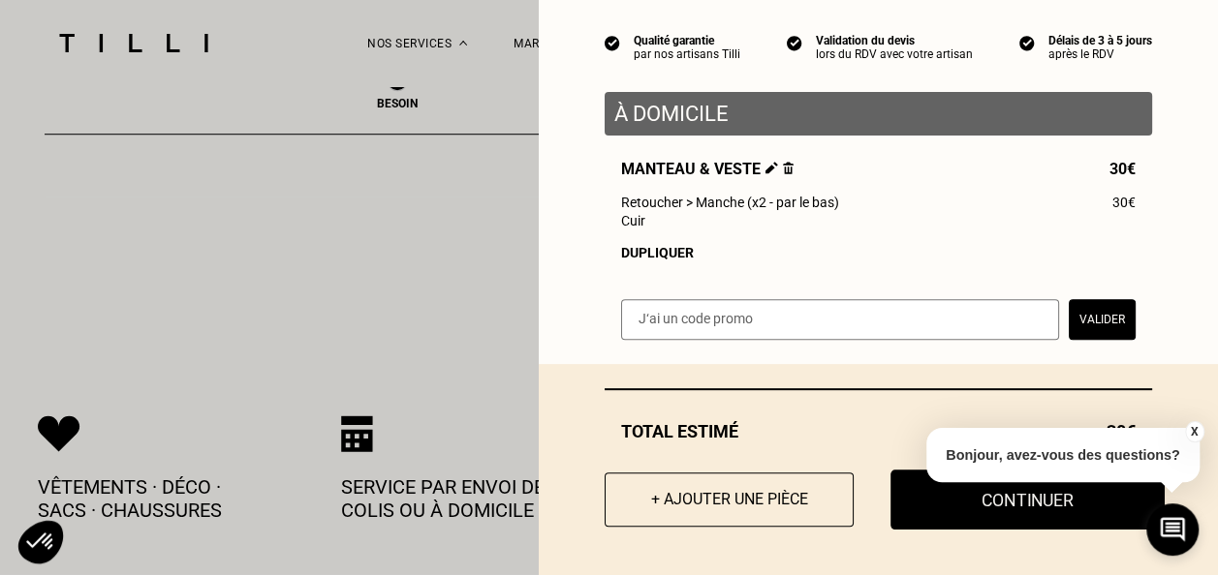
click at [946, 499] on button "Continuer" at bounding box center [1027, 500] width 274 height 60
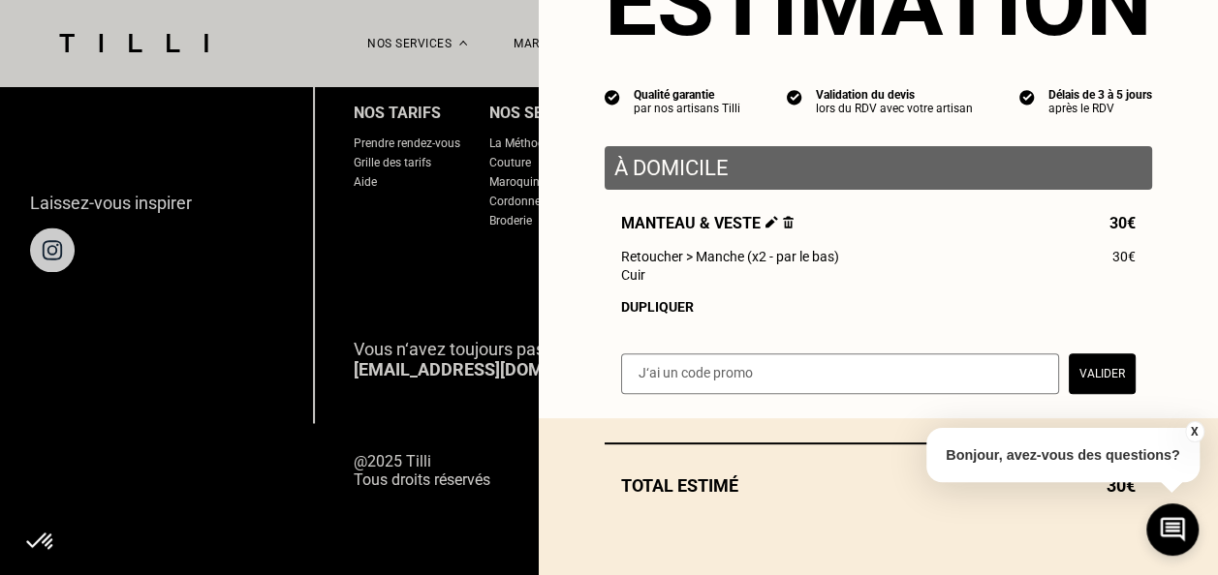
scroll to position [120, 0]
select select "FR"
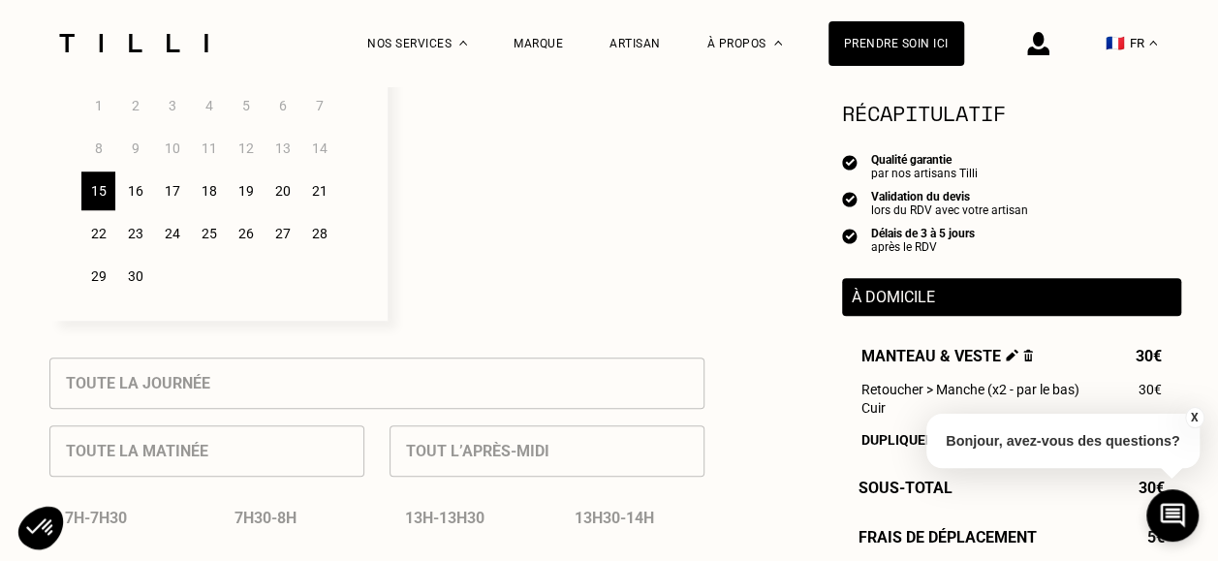
scroll to position [629, 0]
click at [128, 197] on div "16" at bounding box center [135, 191] width 34 height 39
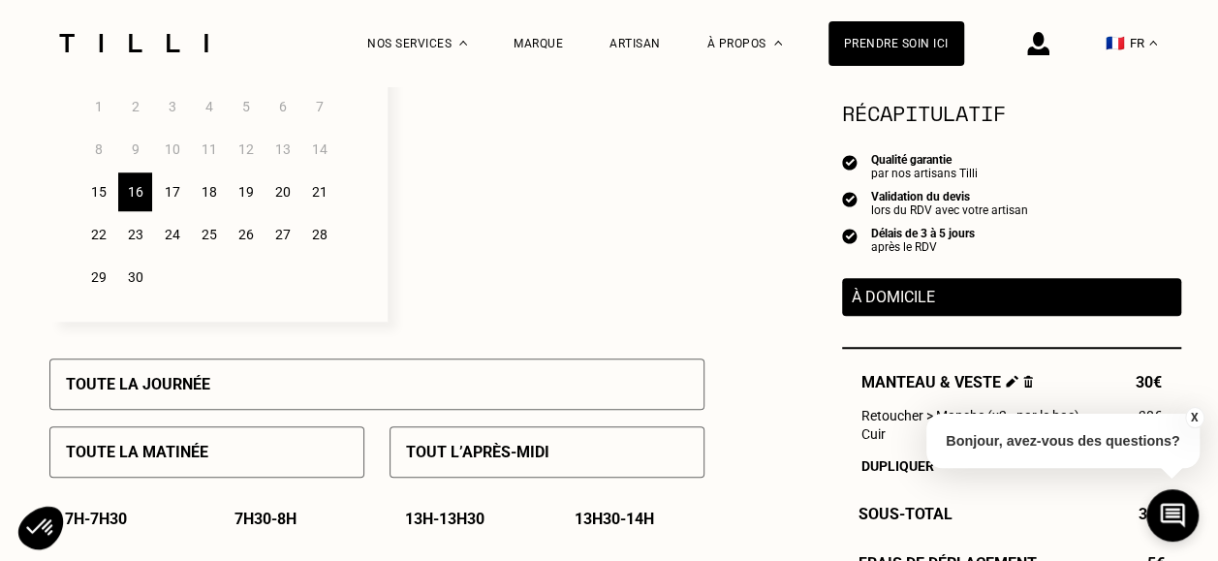
click at [183, 199] on div "17" at bounding box center [172, 191] width 34 height 39
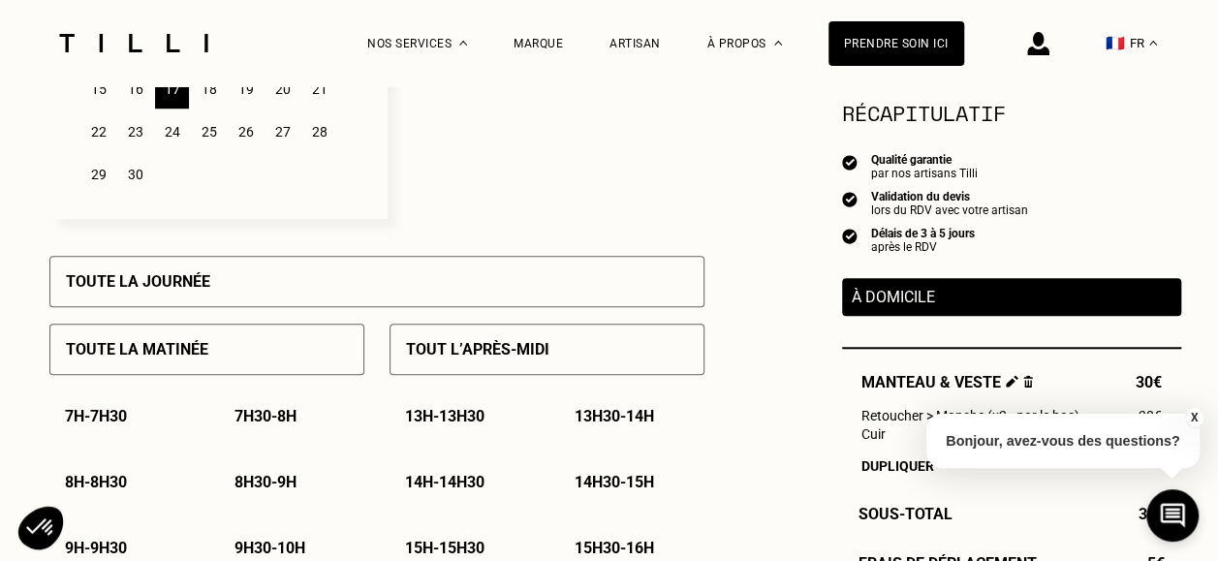
scroll to position [700, 0]
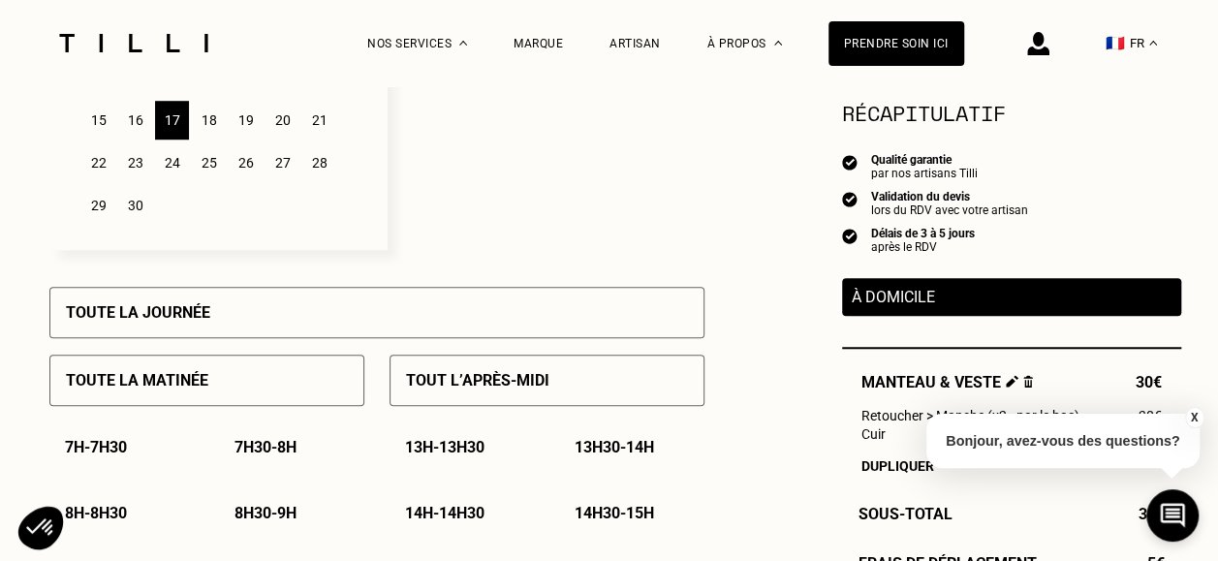
click at [264, 368] on div "Toute la matinée" at bounding box center [206, 380] width 315 height 51
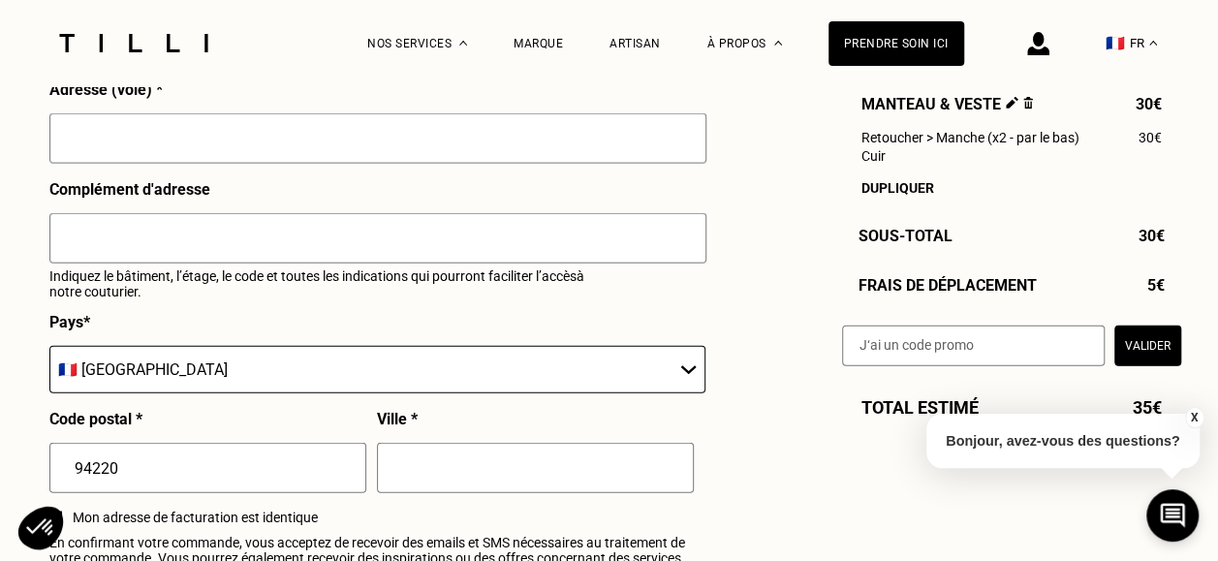
scroll to position [2142, 0]
